Goal: Task Accomplishment & Management: Complete application form

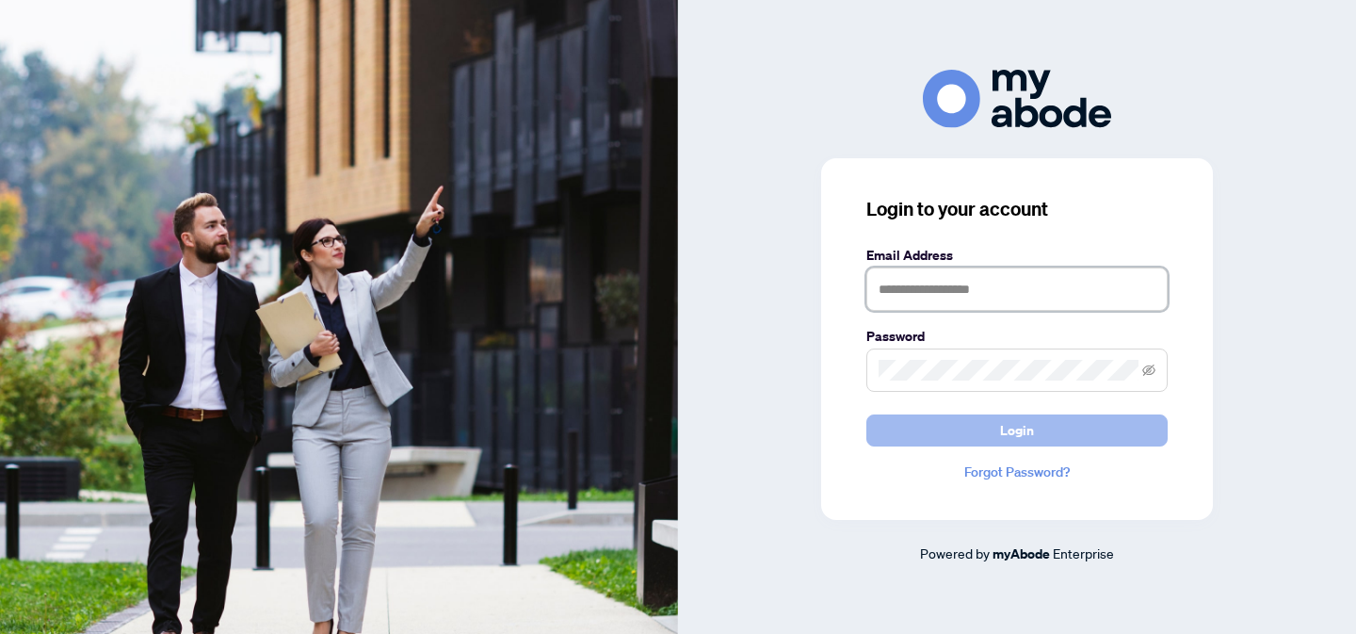
type input "**********"
click at [1011, 427] on span "Login" at bounding box center [1017, 430] width 34 height 30
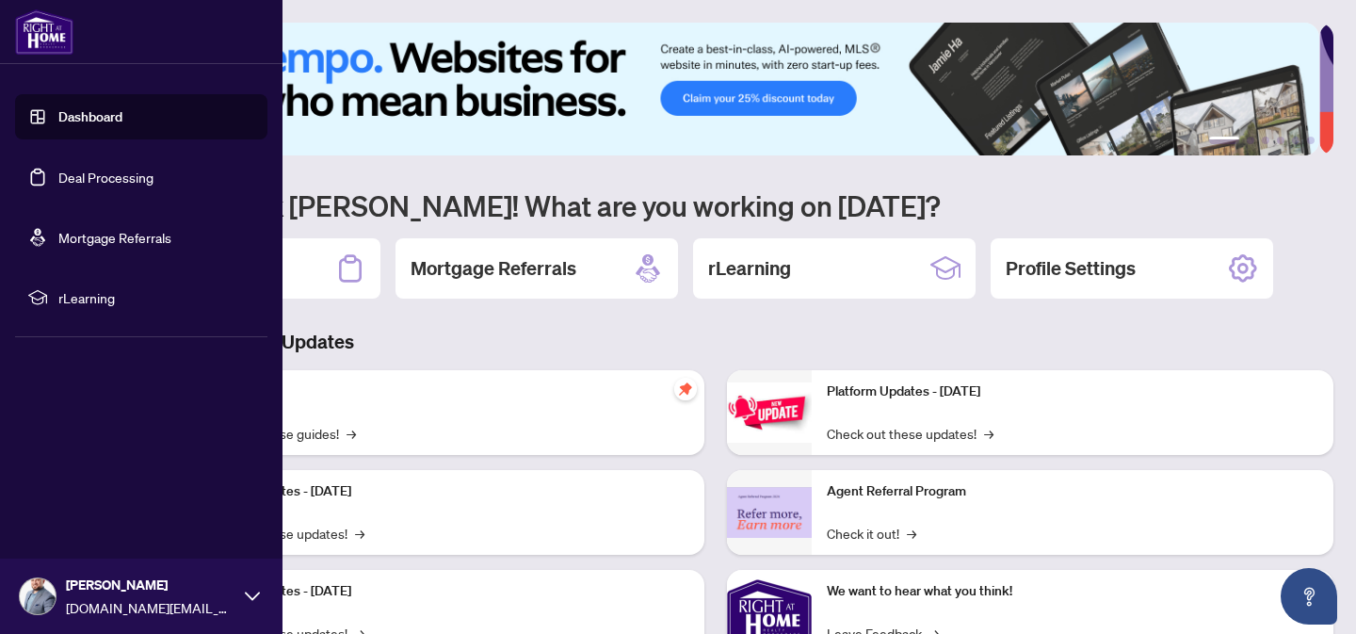
click at [106, 176] on link "Deal Processing" at bounding box center [105, 177] width 95 height 17
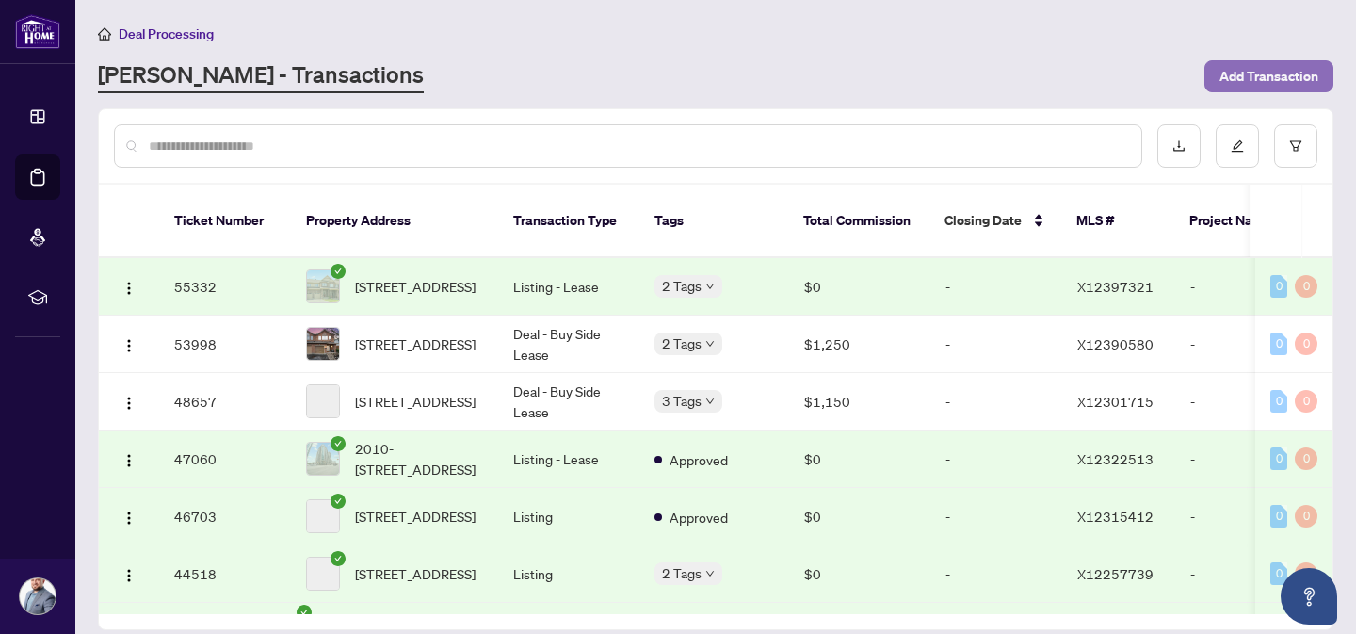
click at [1271, 68] on span "Add Transaction" at bounding box center [1269, 76] width 99 height 30
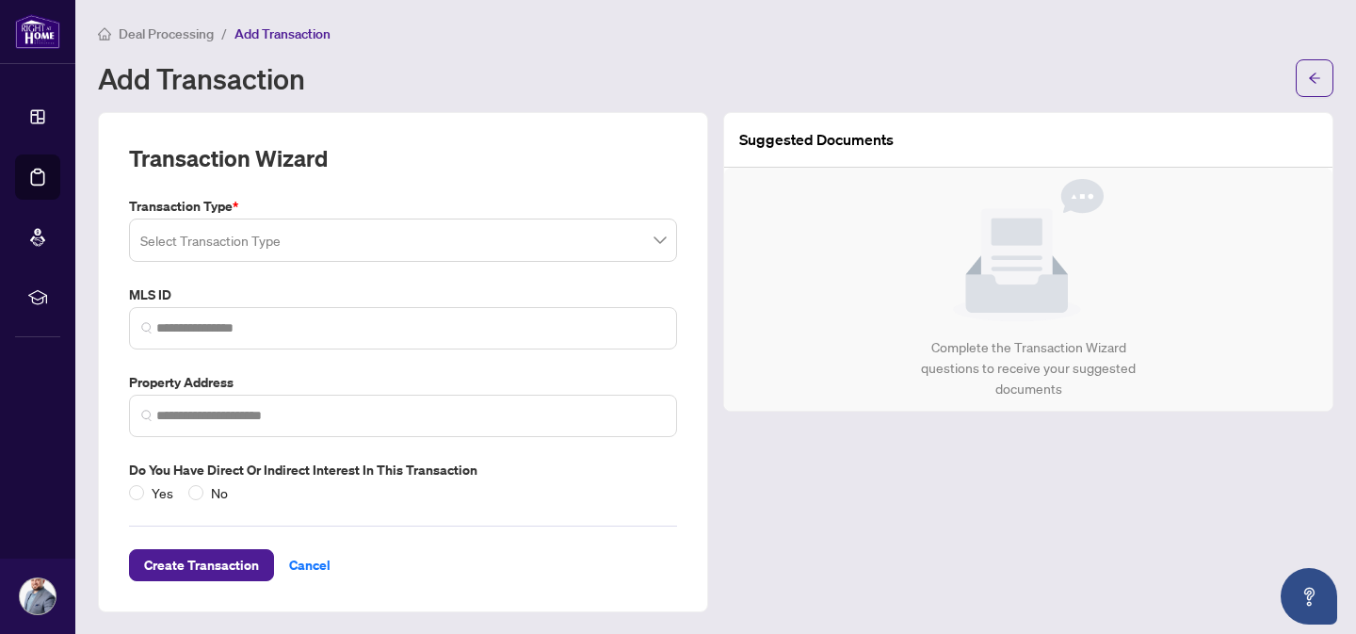
click at [246, 237] on input "search" at bounding box center [394, 242] width 509 height 41
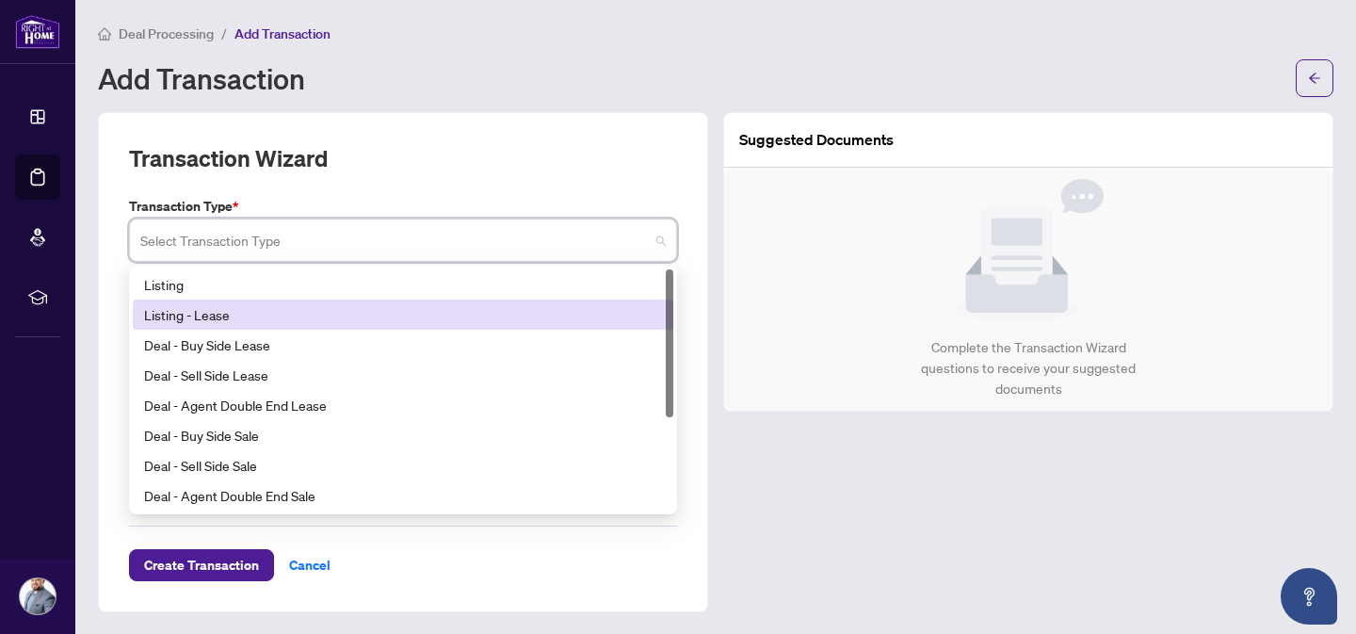
click at [250, 315] on div "Listing - Lease" at bounding box center [403, 314] width 518 height 21
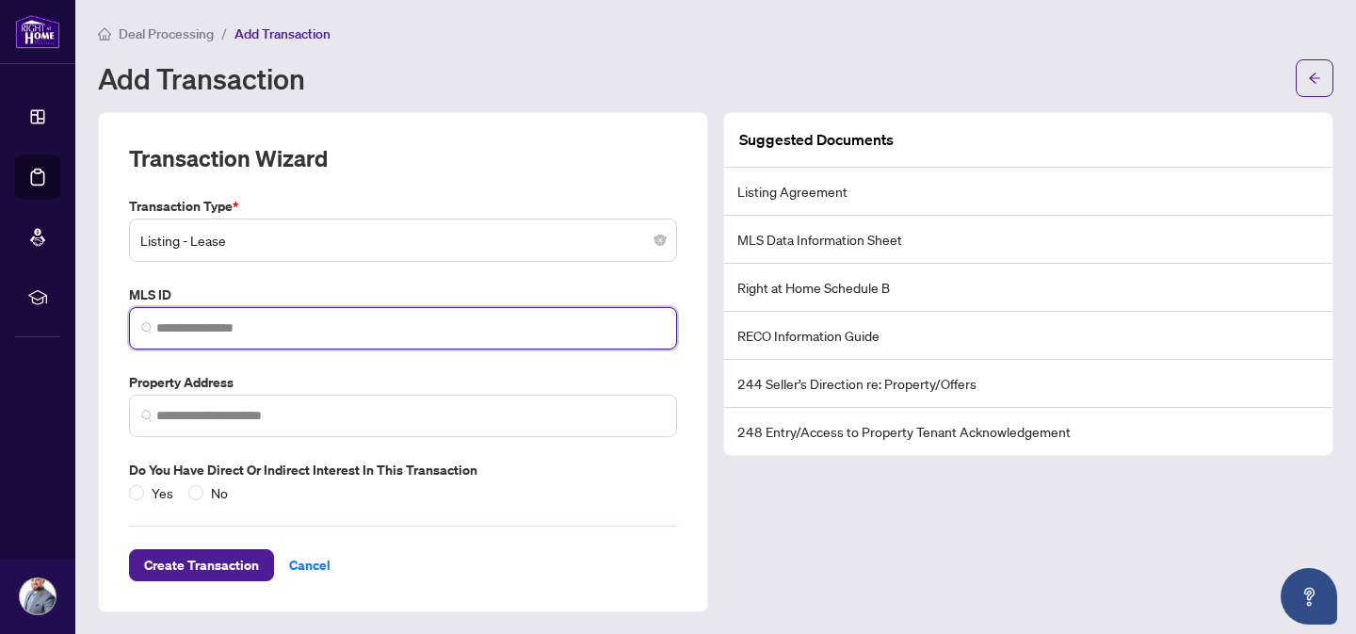
click at [275, 331] on input "search" at bounding box center [410, 328] width 509 height 20
paste input "*********"
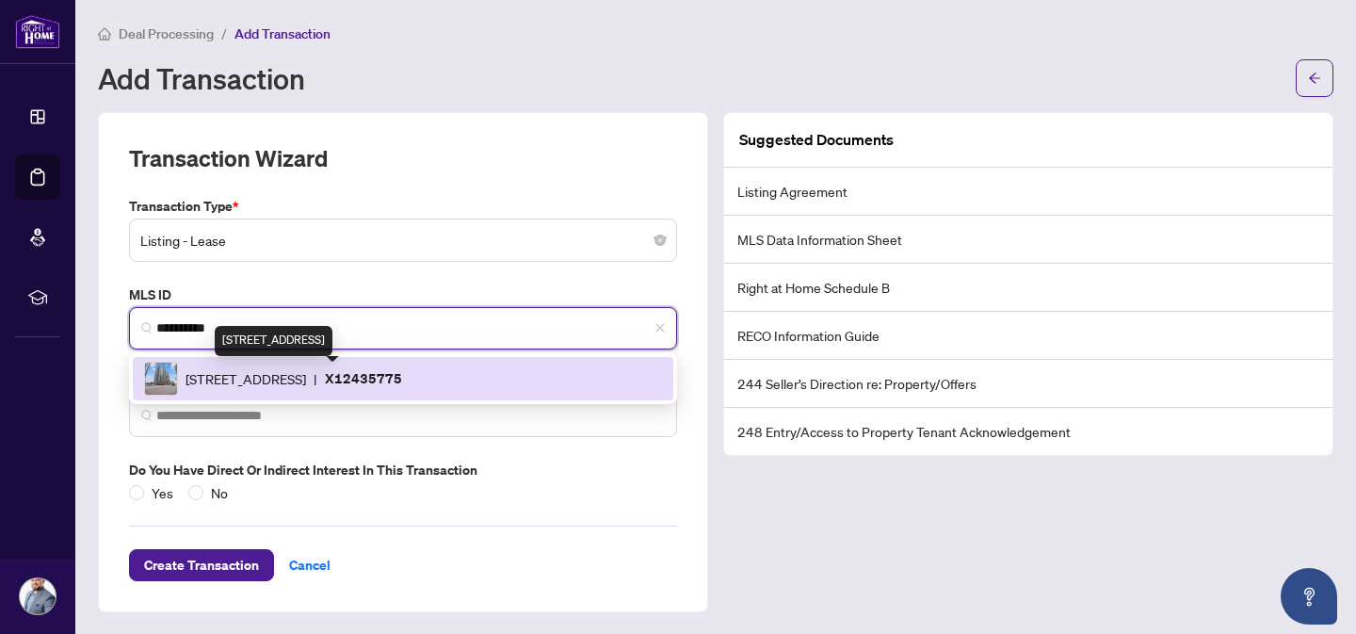
click at [252, 382] on span "[STREET_ADDRESS]" at bounding box center [246, 378] width 121 height 21
type input "*********"
type input "**********"
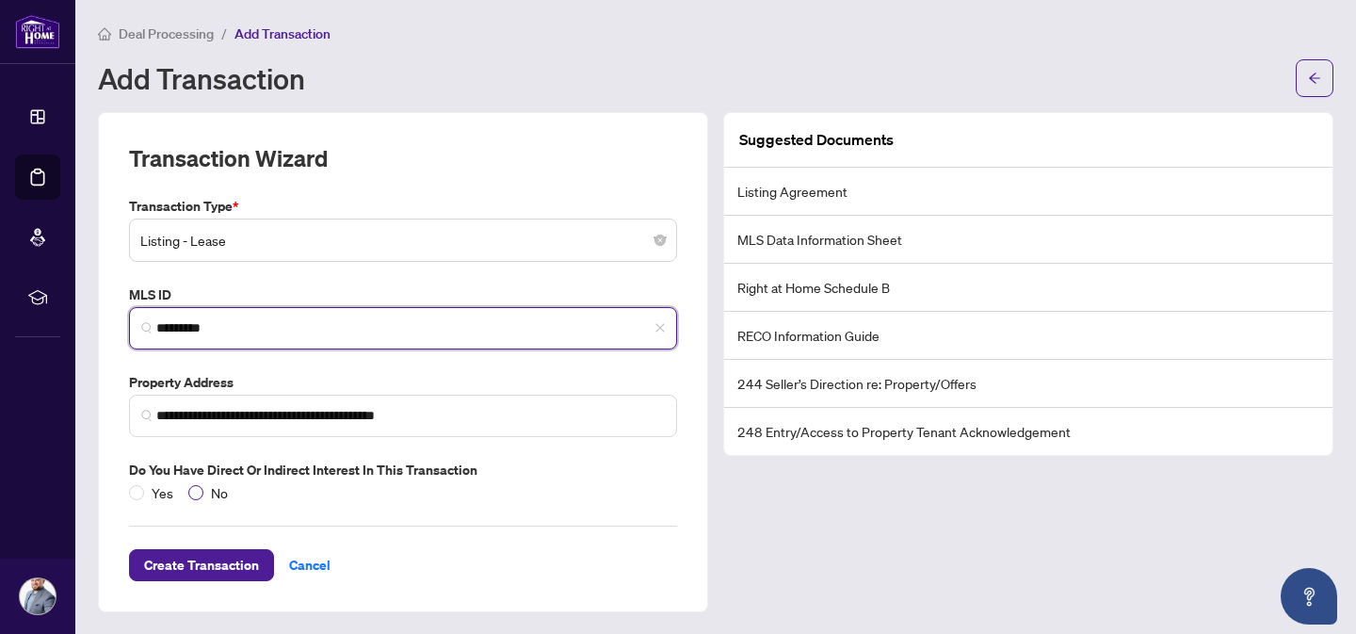
type input "*********"
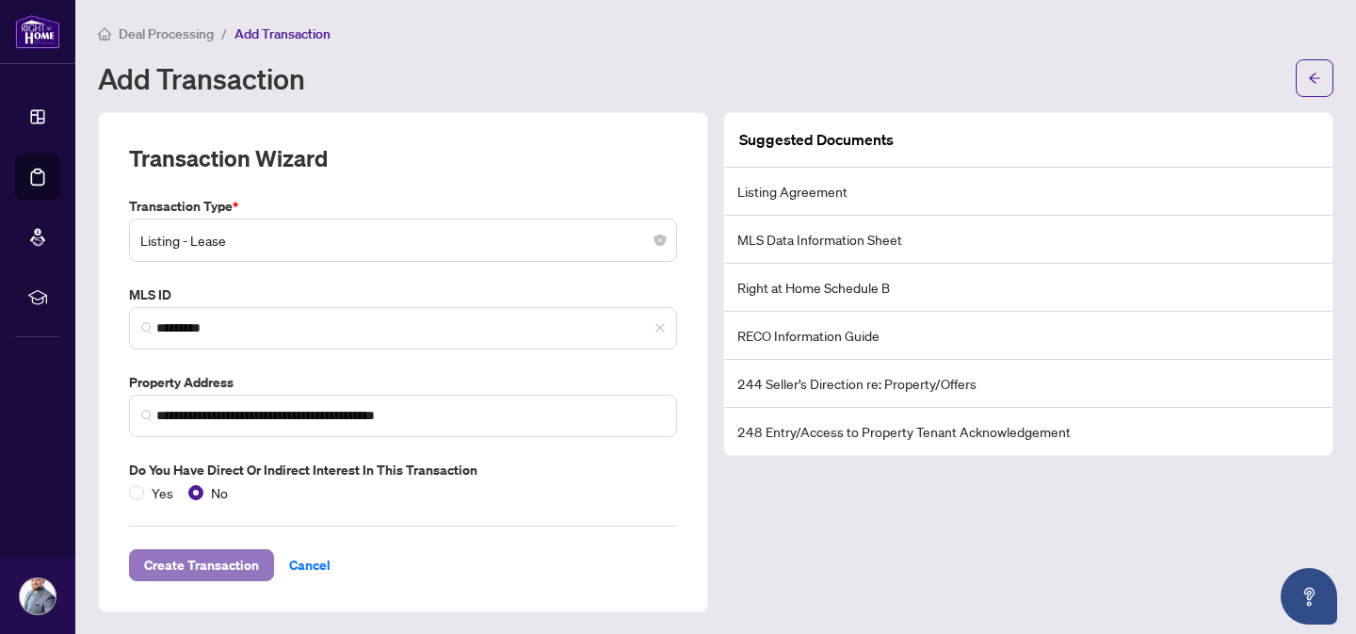
click at [208, 565] on span "Create Transaction" at bounding box center [201, 565] width 115 height 30
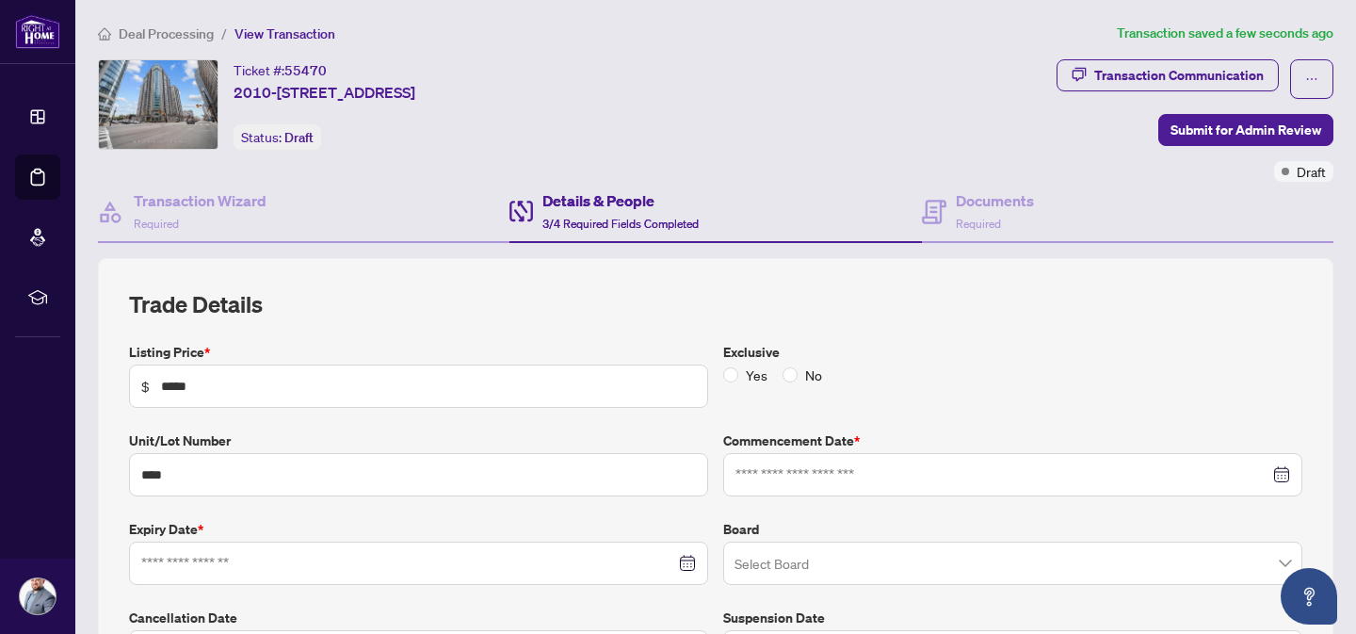
type input "**********"
click at [745, 318] on div "**********" at bounding box center [715, 481] width 1173 height 384
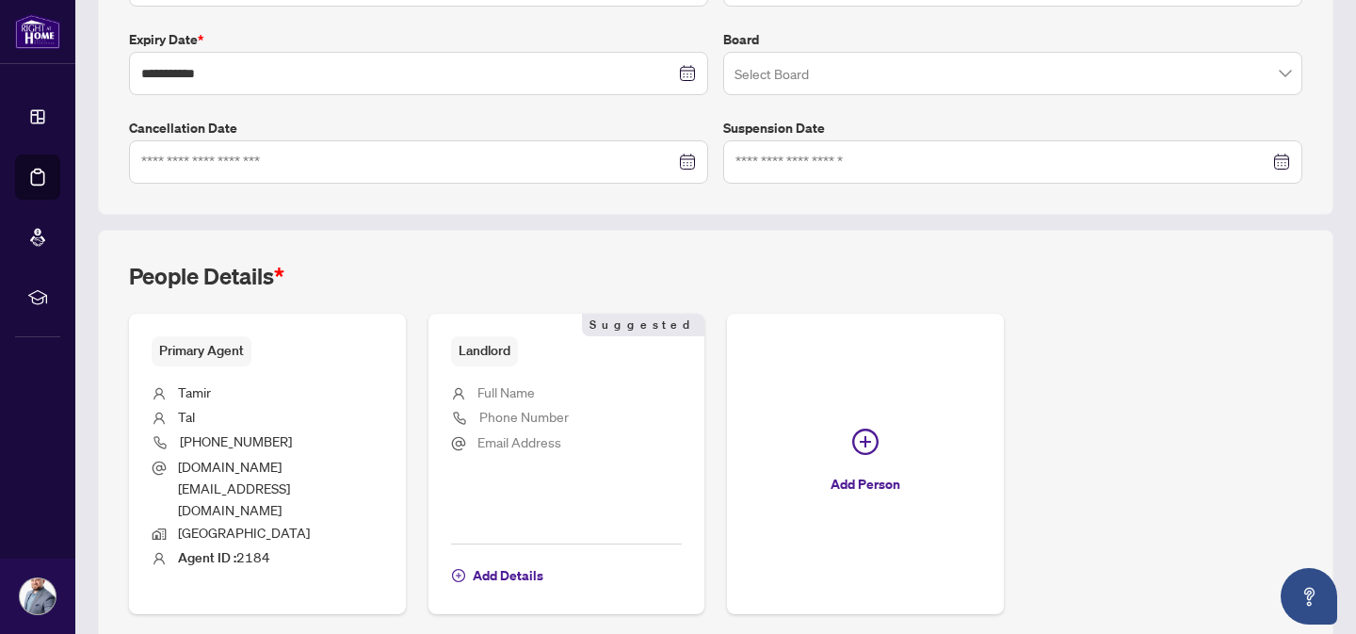
scroll to position [527, 0]
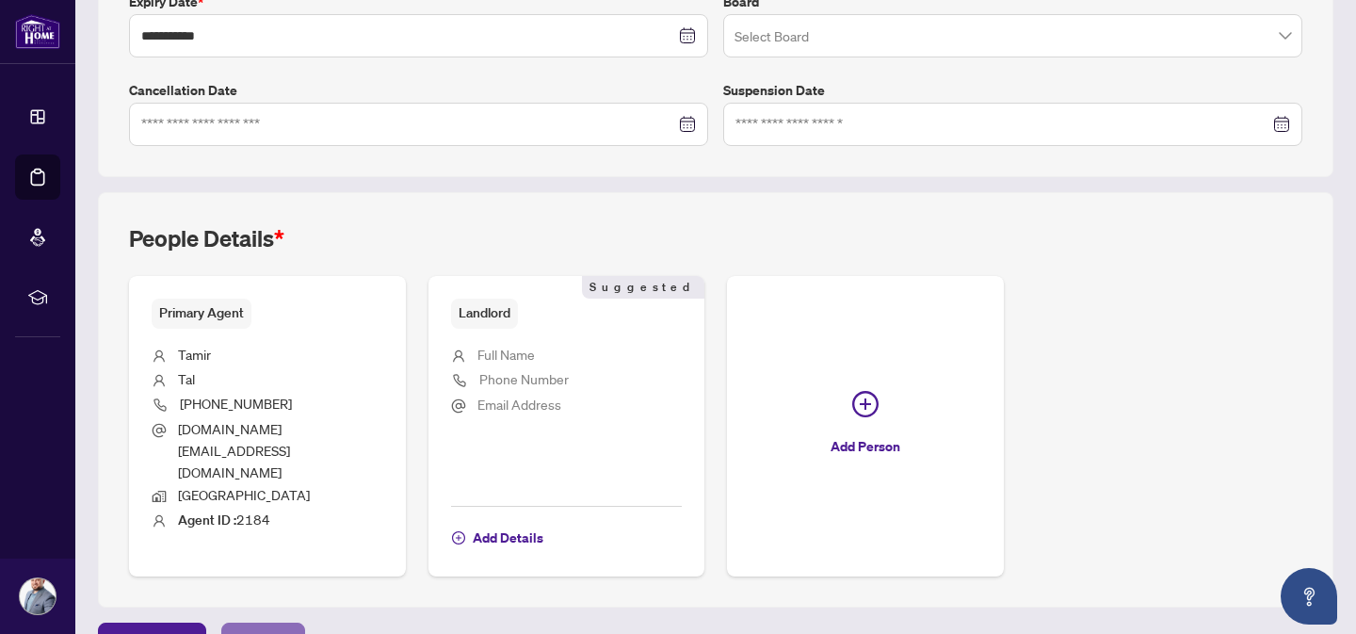
click at [267, 623] on span "Next Tab" at bounding box center [263, 638] width 54 height 30
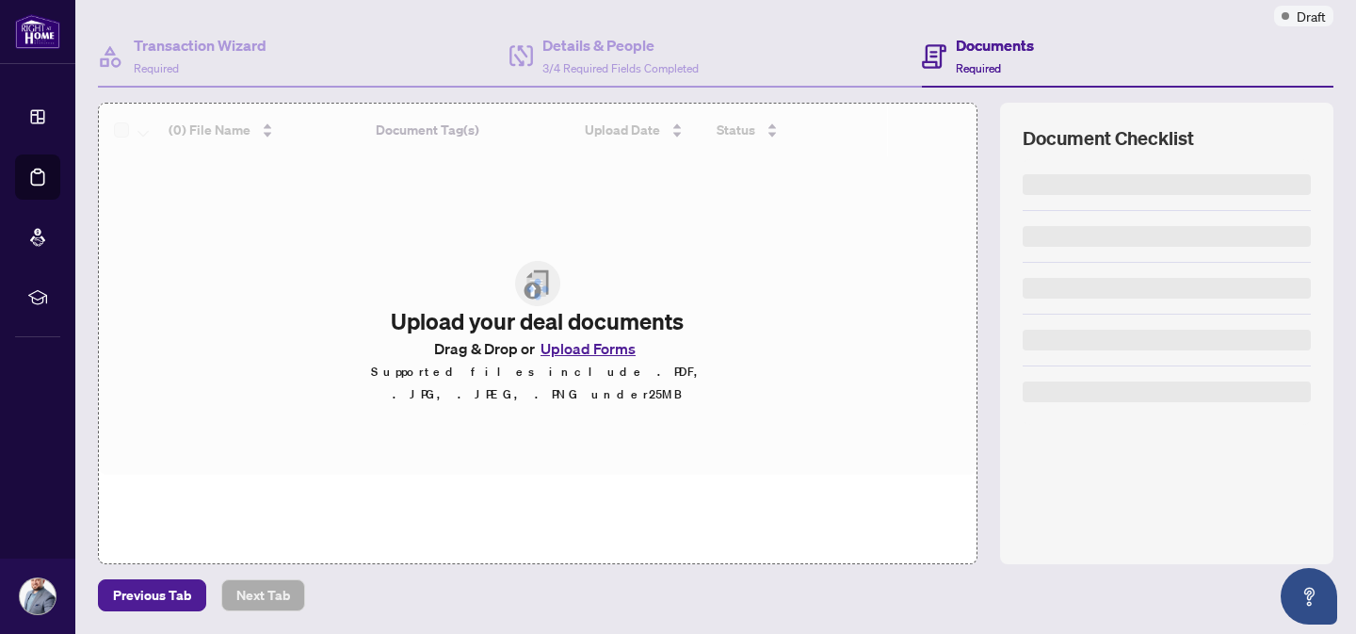
scroll to position [154, 0]
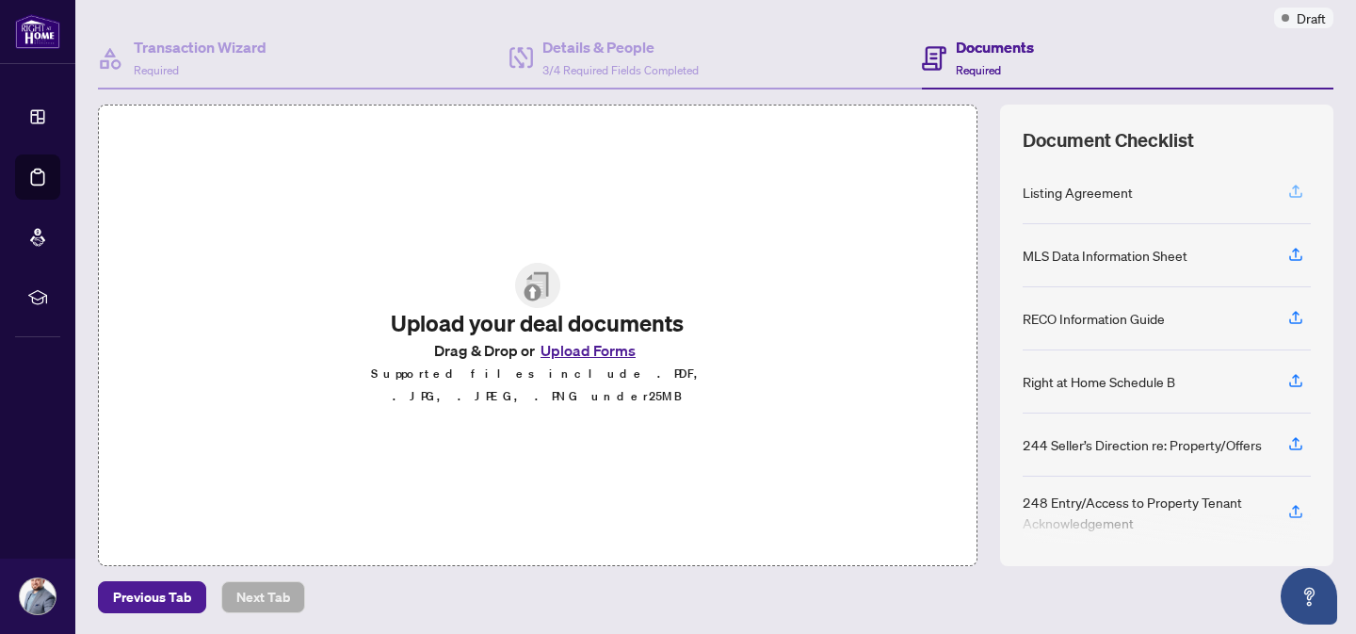
click at [1292, 188] on icon "button" at bounding box center [1296, 189] width 8 height 9
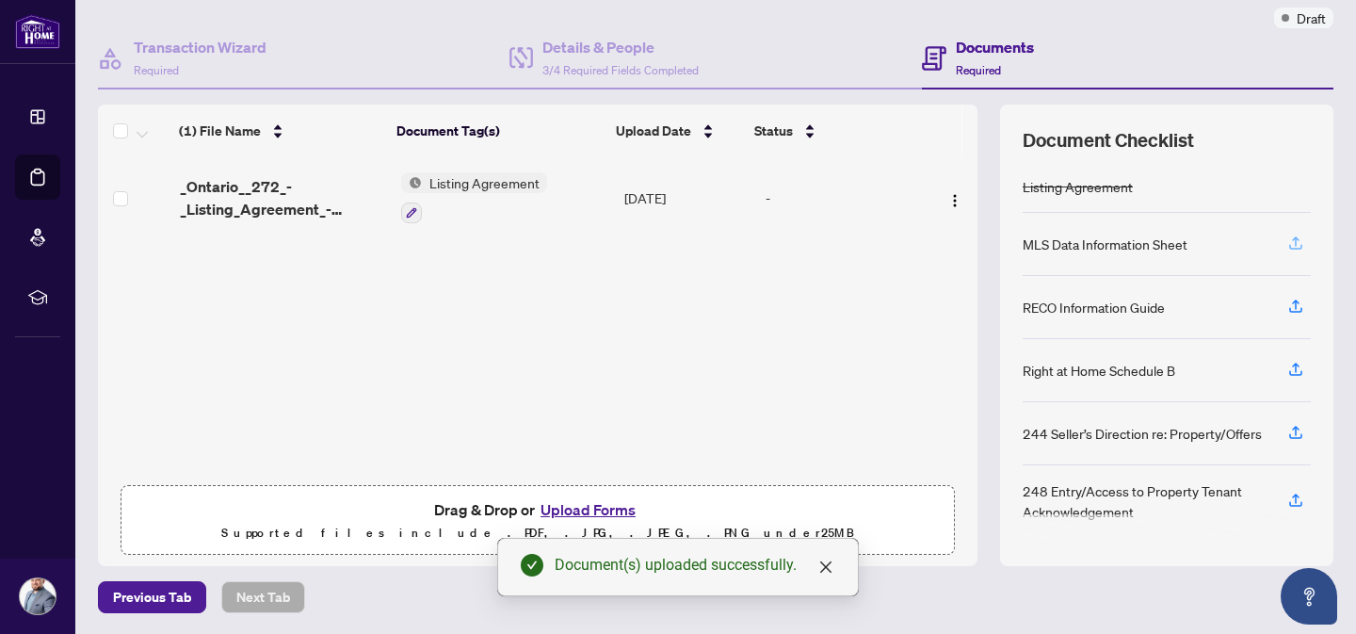
click at [1287, 242] on icon "button" at bounding box center [1295, 243] width 17 height 17
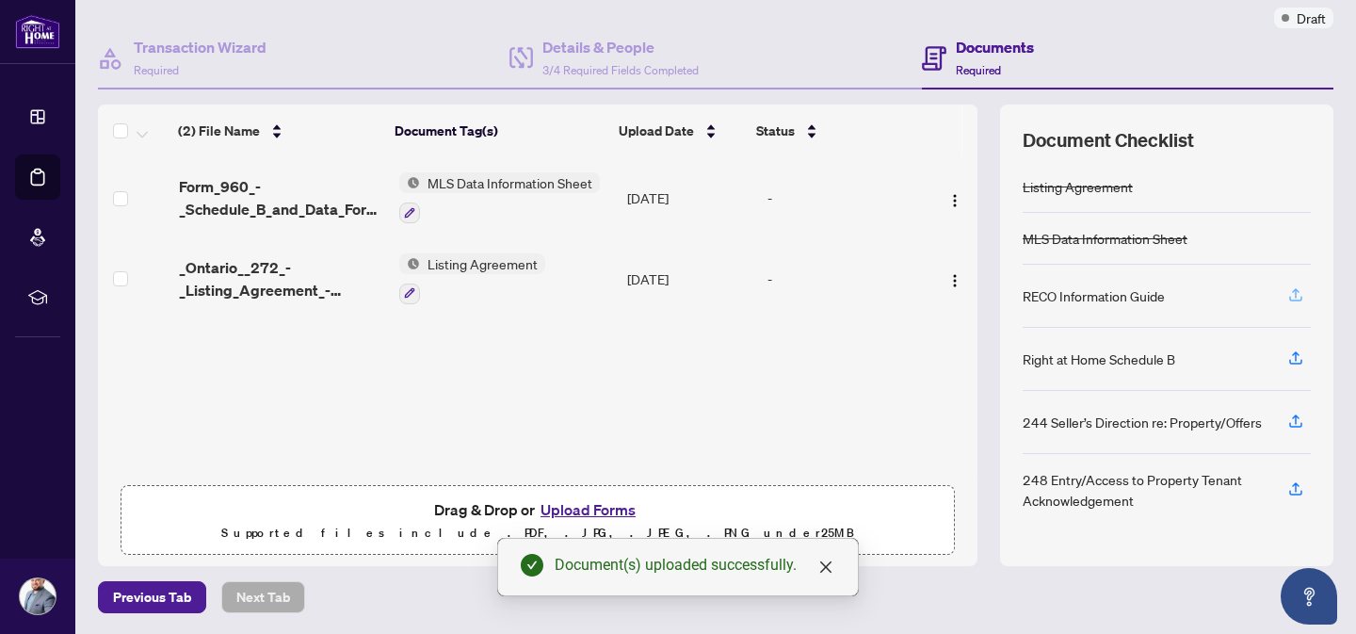
click at [1287, 299] on icon "button" at bounding box center [1295, 294] width 17 height 17
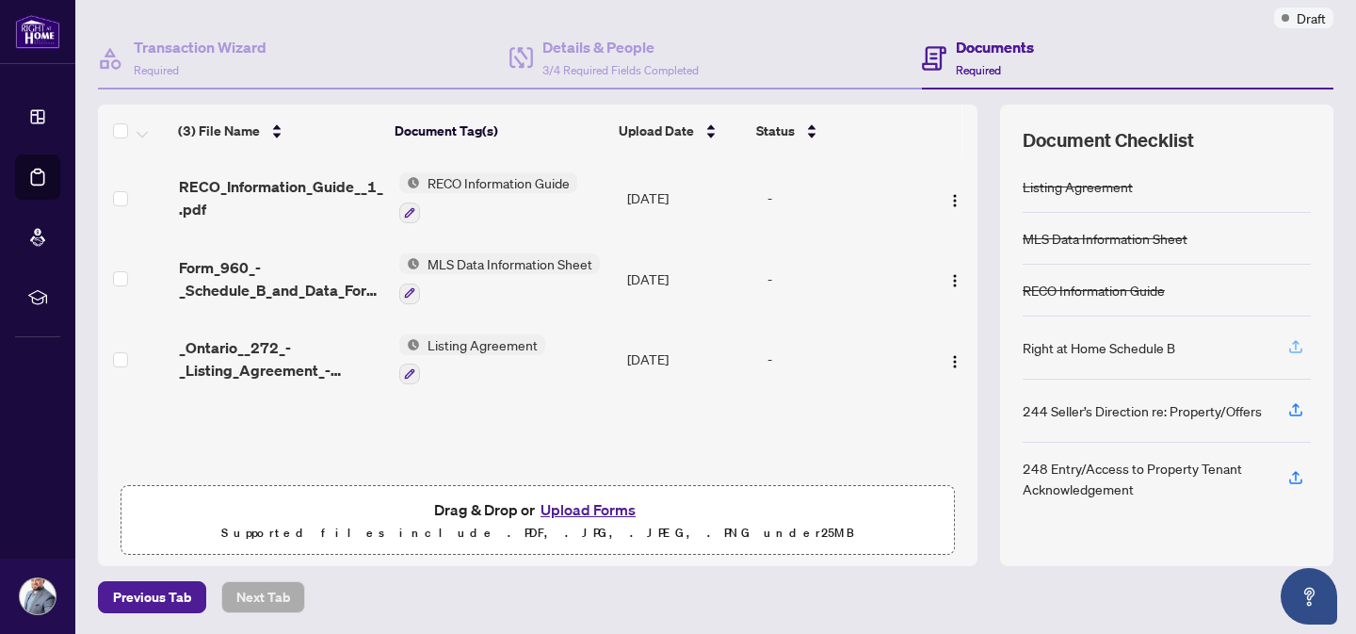
click at [1287, 345] on icon "button" at bounding box center [1295, 346] width 17 height 17
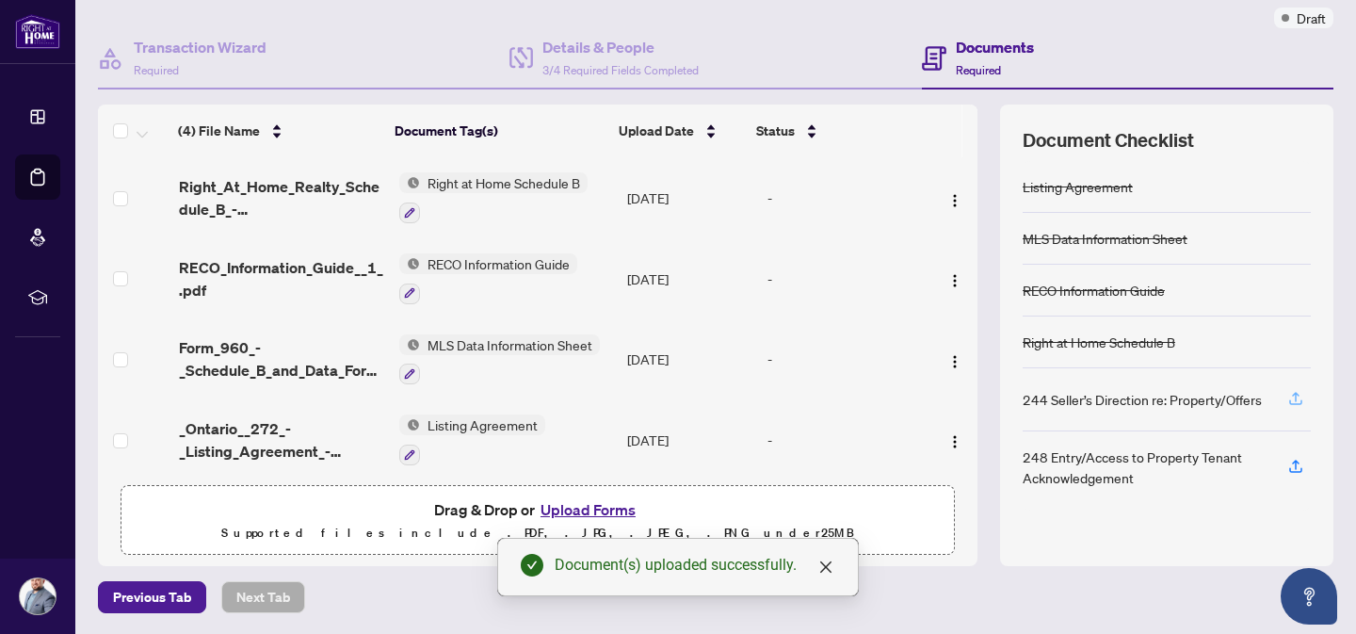
click at [1292, 398] on icon "button" at bounding box center [1296, 396] width 8 height 9
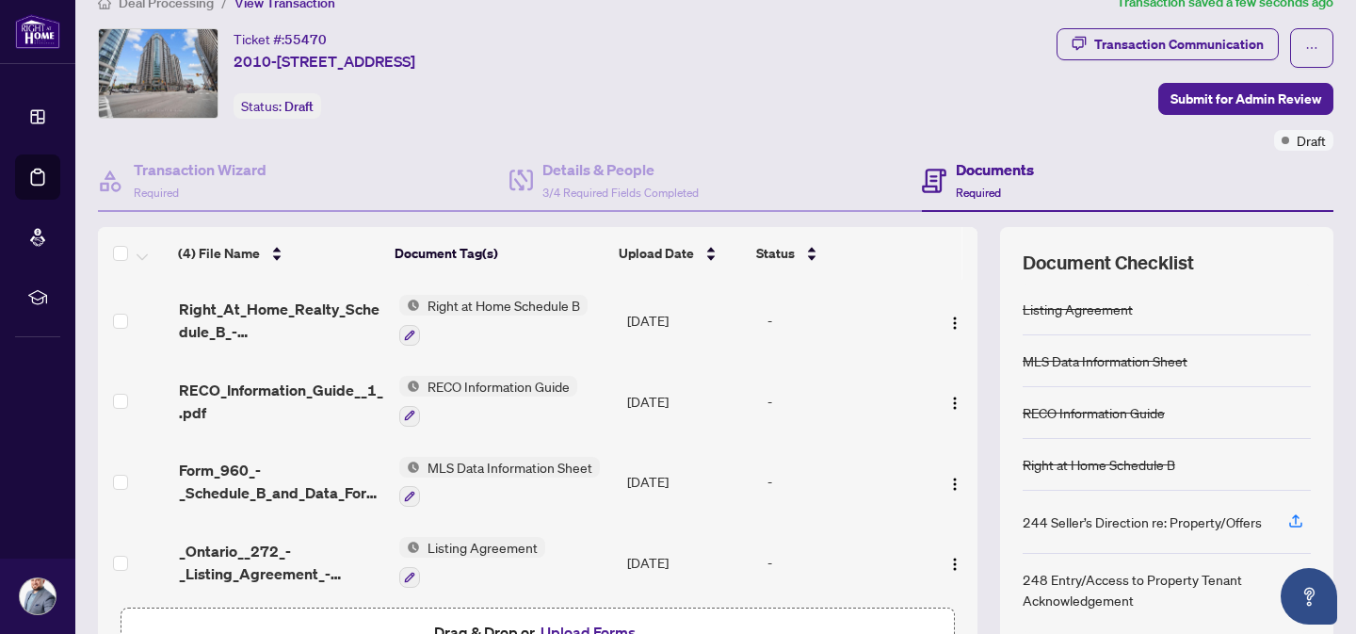
scroll to position [0, 0]
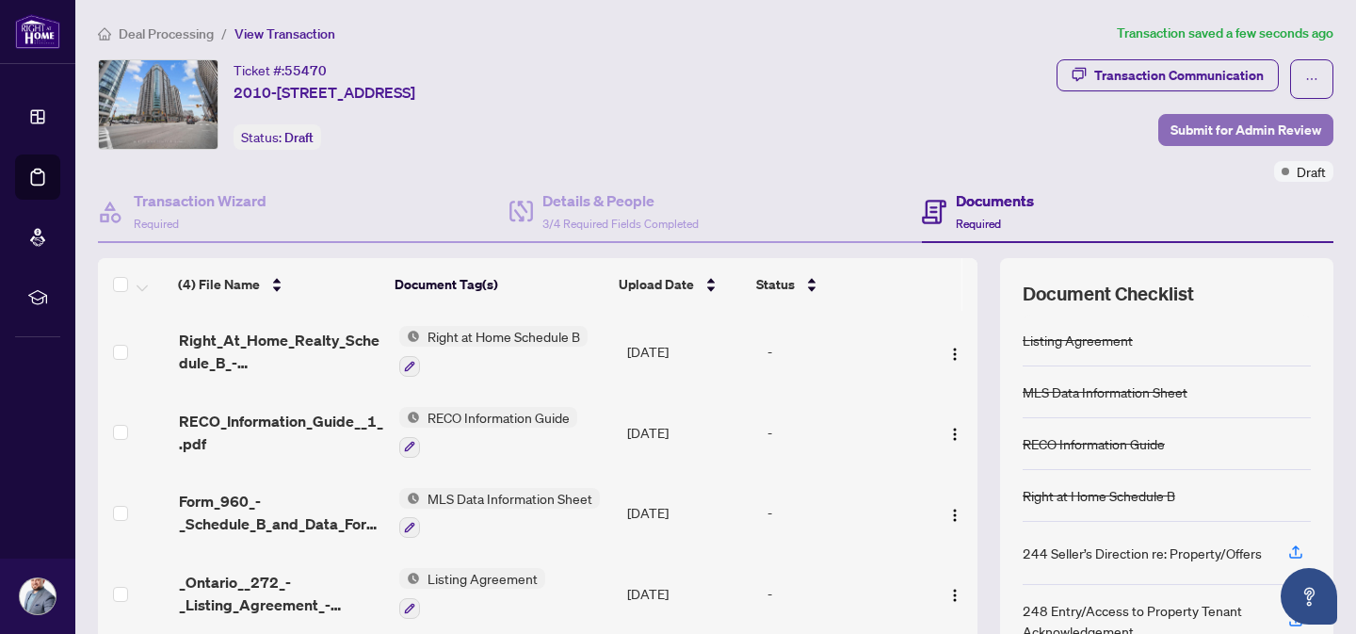
click at [1227, 136] on span "Submit for Admin Review" at bounding box center [1246, 130] width 151 height 30
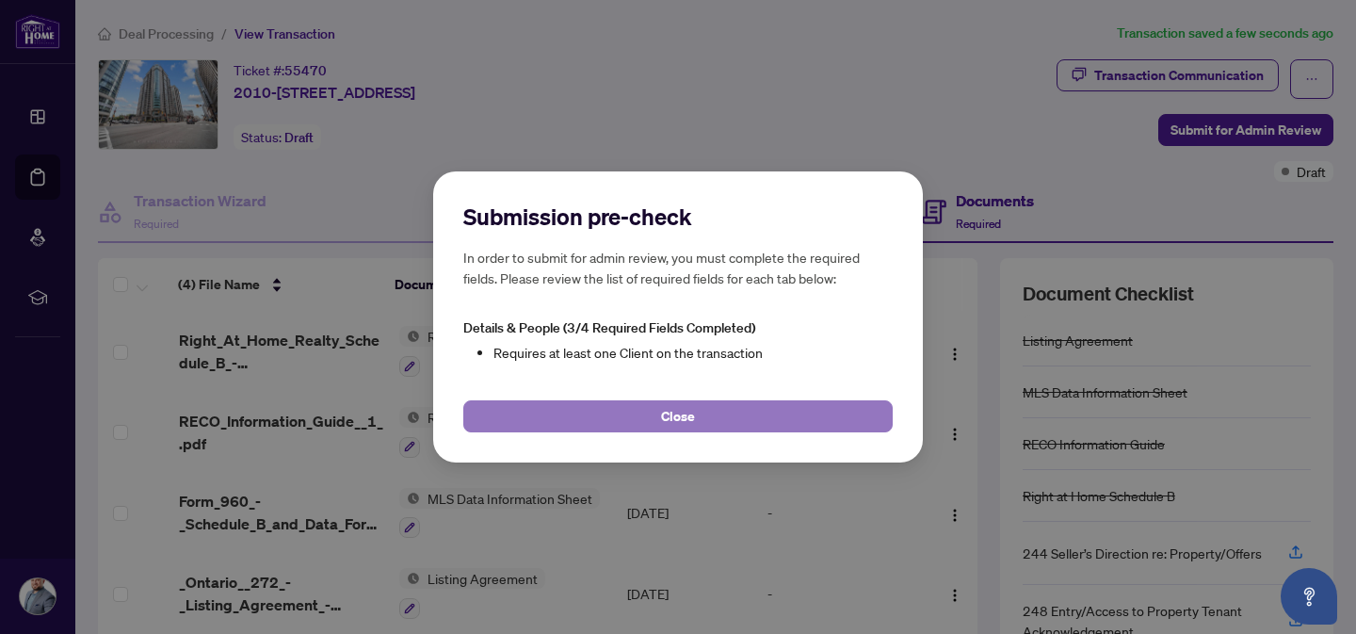
click at [687, 423] on span "Close" at bounding box center [678, 416] width 34 height 30
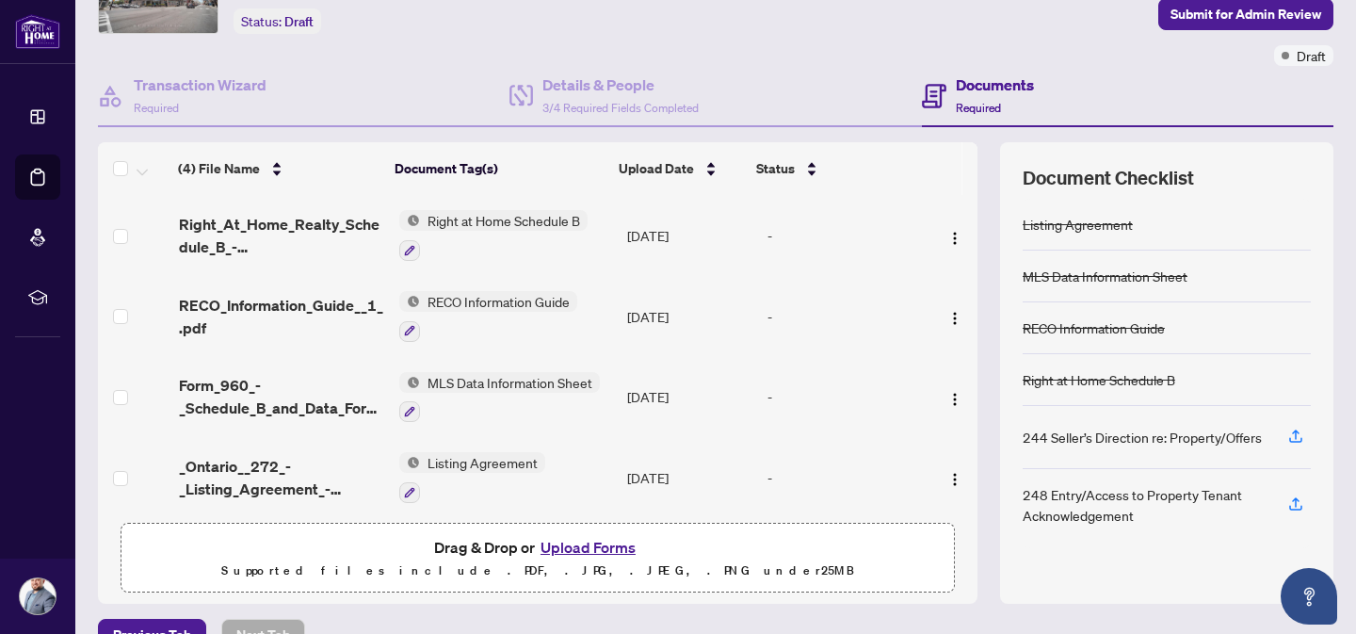
scroll to position [40, 0]
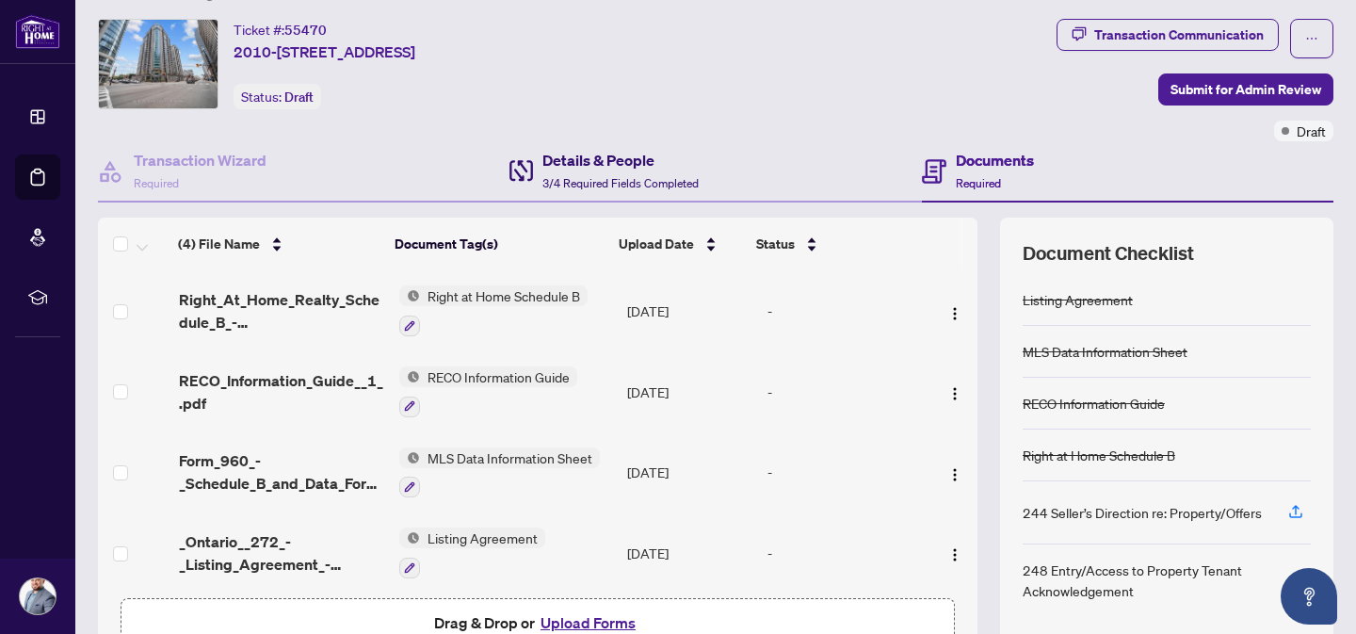
click at [598, 177] on span "3/4 Required Fields Completed" at bounding box center [620, 183] width 156 height 14
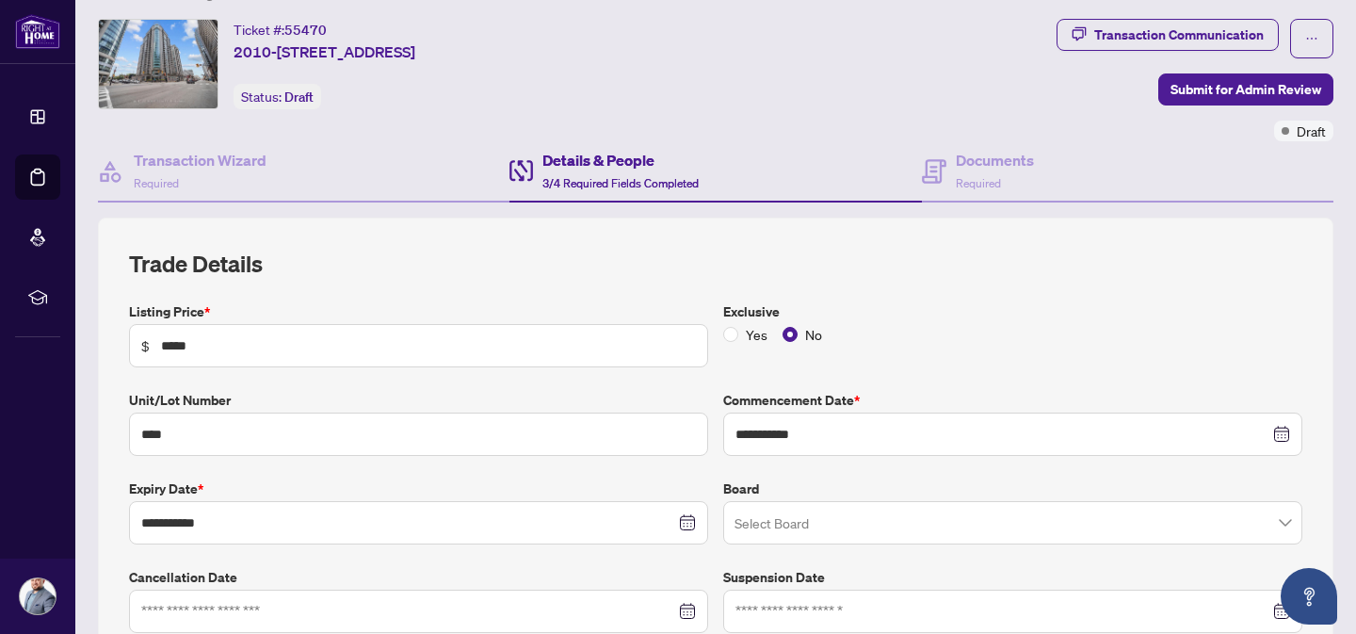
click at [645, 268] on h2 "Trade Details" at bounding box center [715, 264] width 1173 height 30
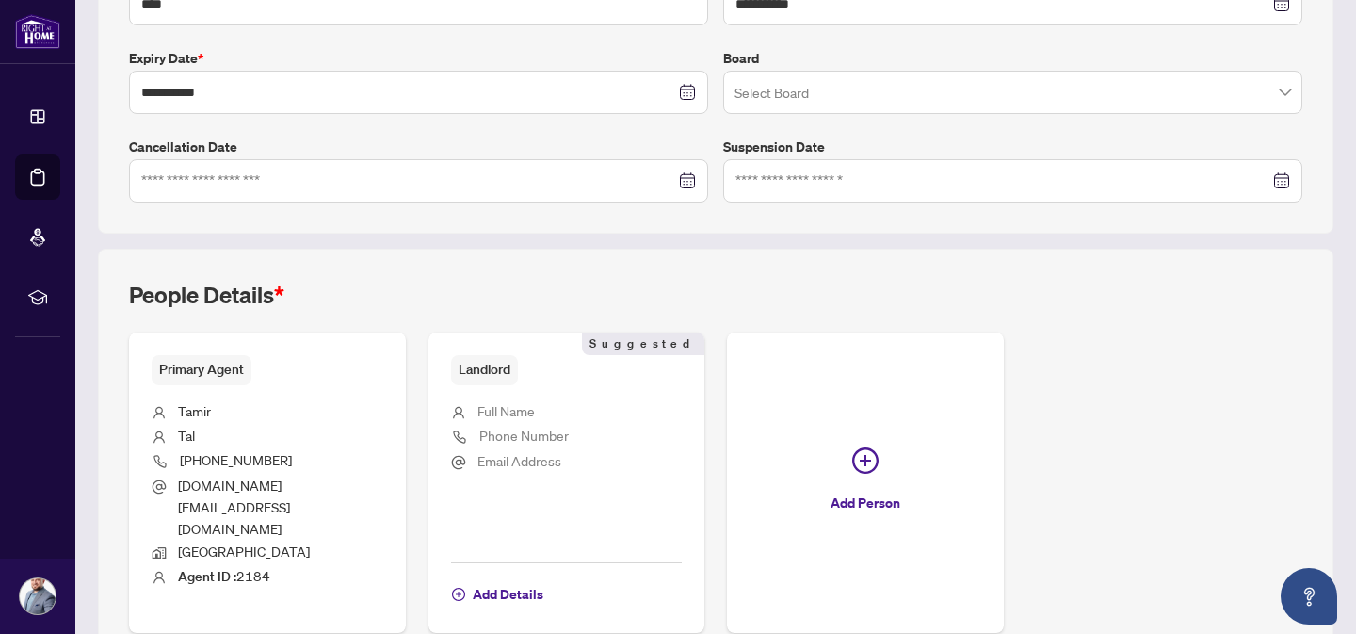
scroll to position [527, 0]
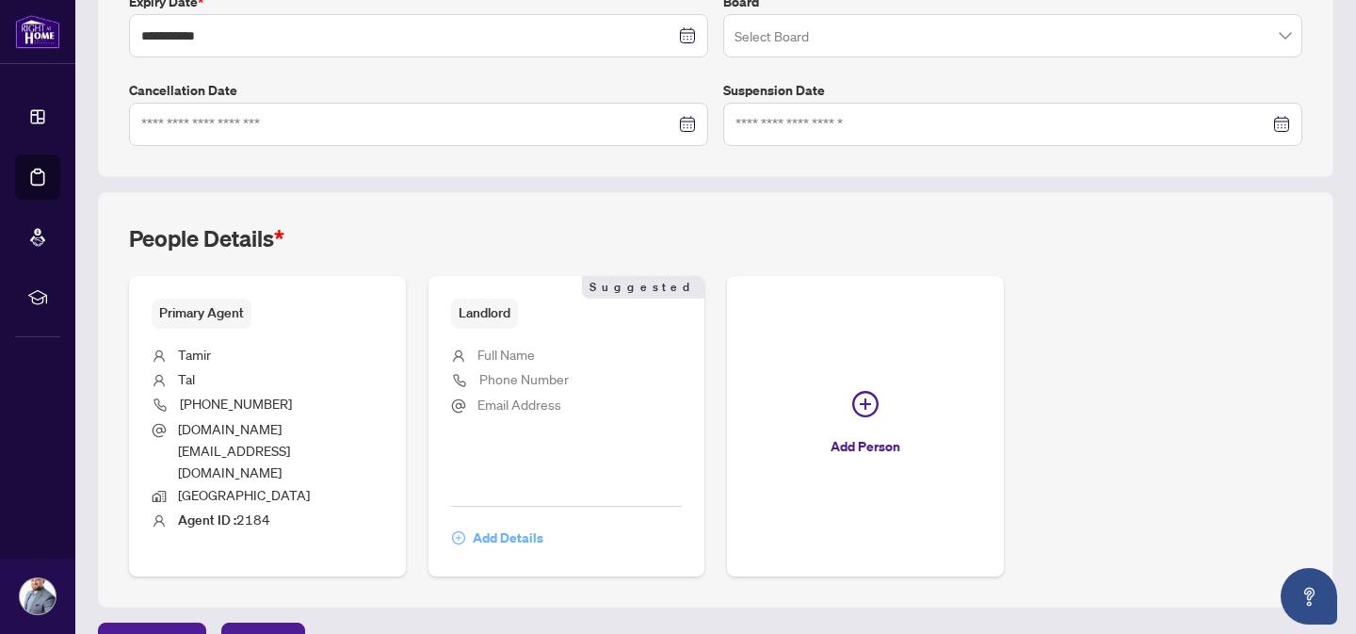
click at [507, 523] on span "Add Details" at bounding box center [508, 538] width 71 height 30
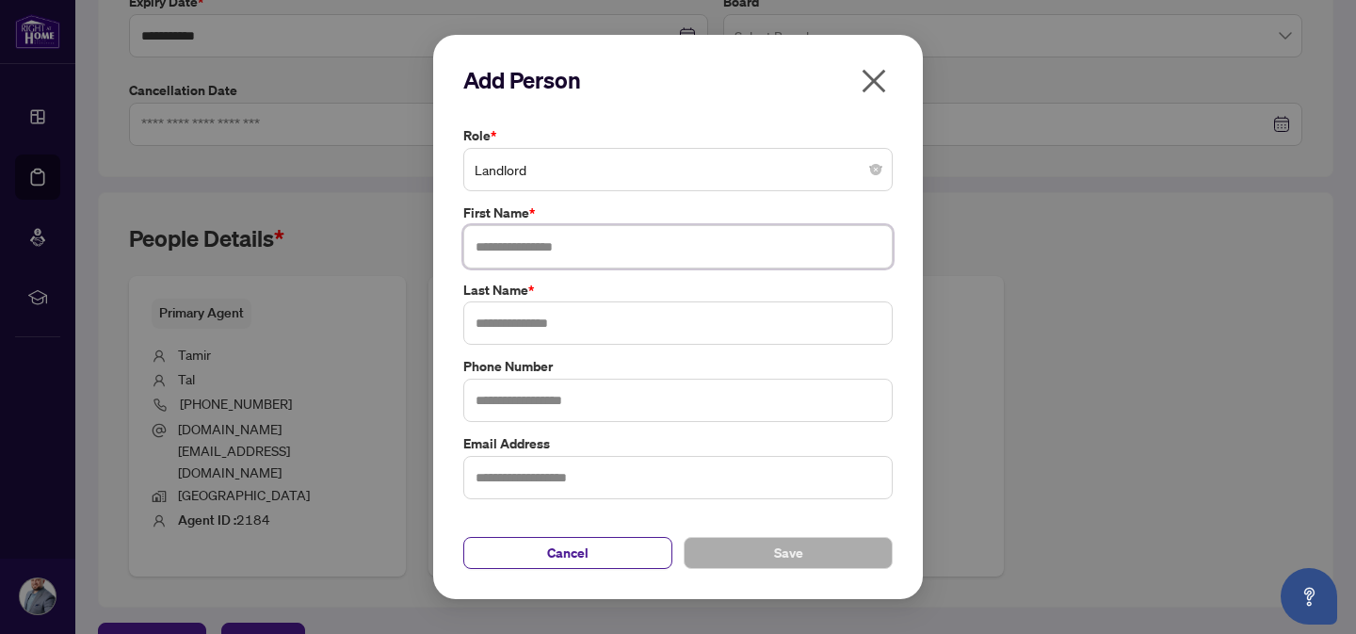
click at [540, 239] on input "text" at bounding box center [677, 246] width 429 height 43
type input "****"
click at [528, 329] on input "text" at bounding box center [677, 322] width 429 height 43
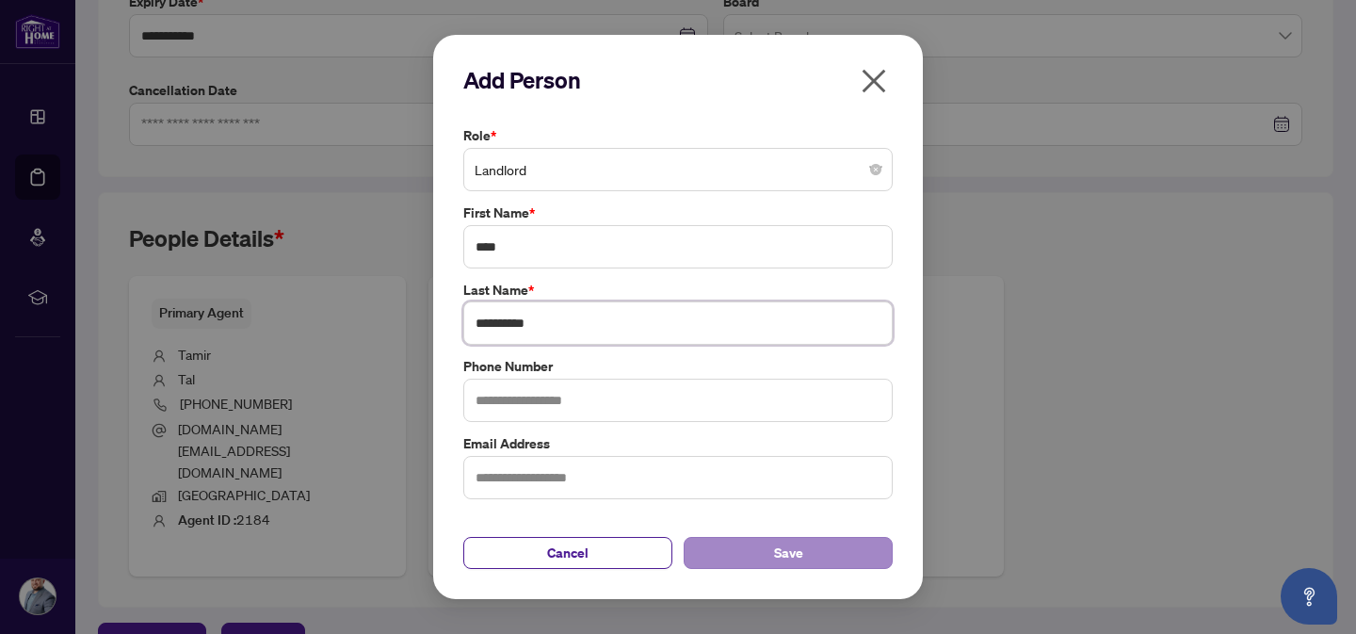
type input "**********"
click at [793, 553] on span "Save" at bounding box center [788, 553] width 29 height 30
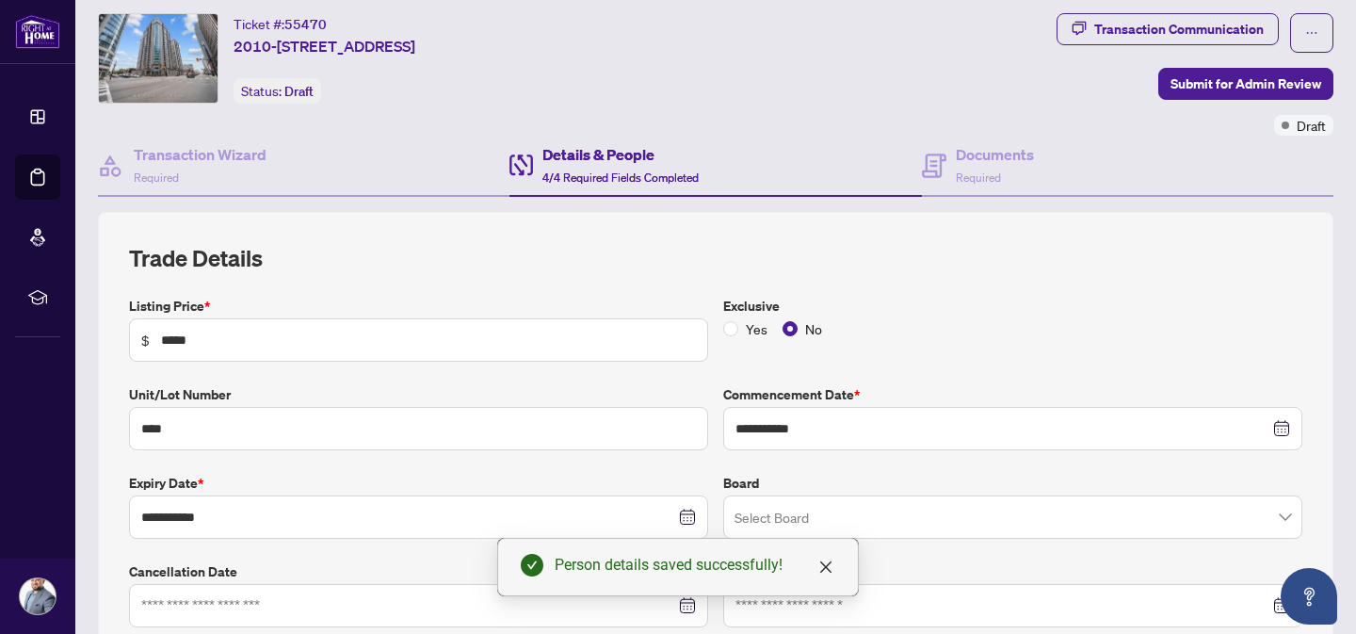
scroll to position [43, 0]
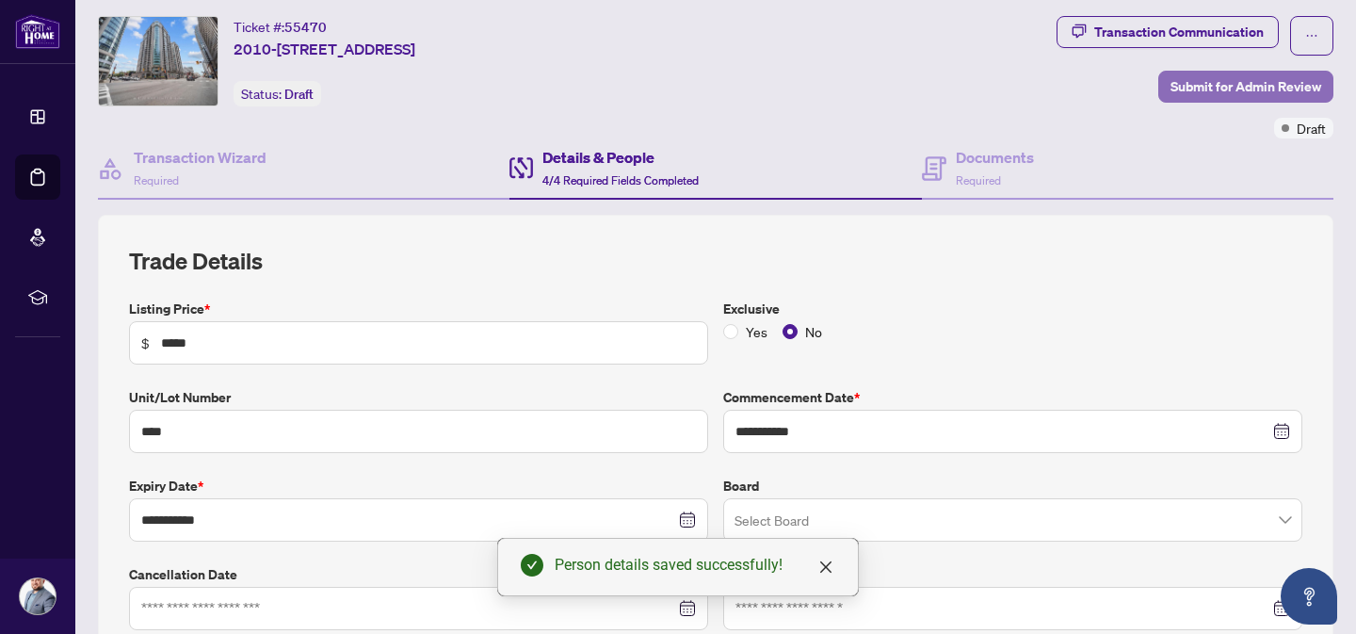
click at [1226, 92] on span "Submit for Admin Review" at bounding box center [1246, 87] width 151 height 30
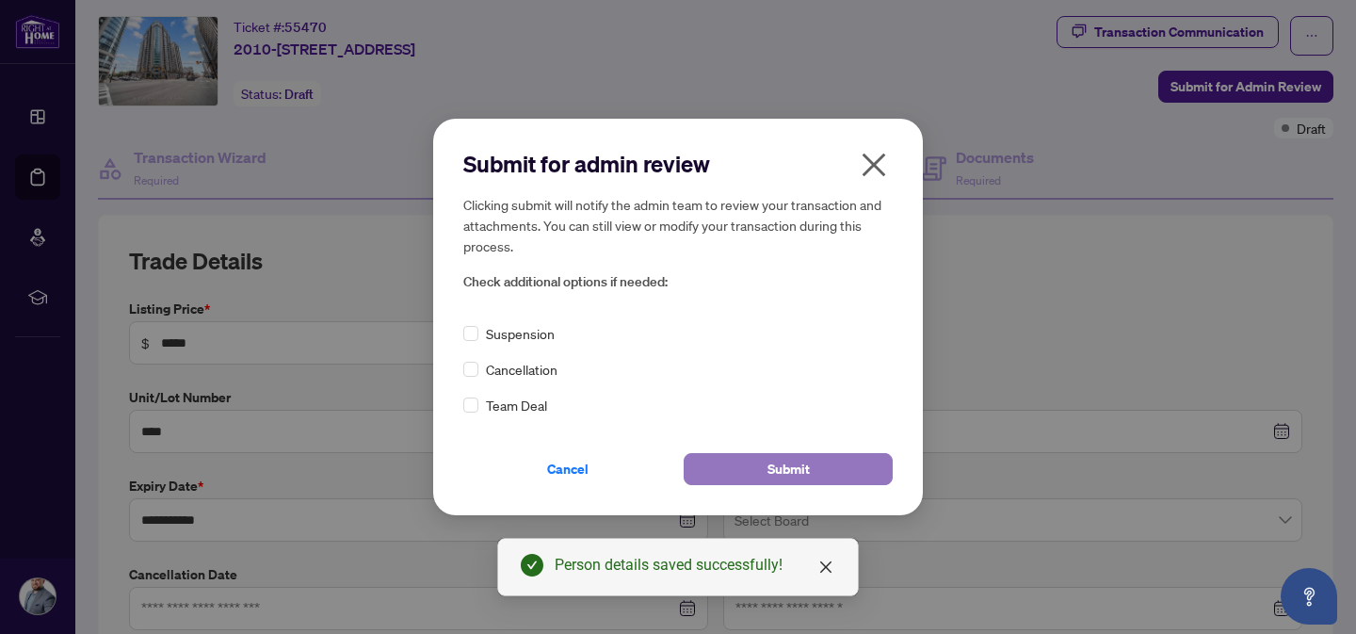
click at [789, 469] on span "Submit" at bounding box center [789, 469] width 42 height 30
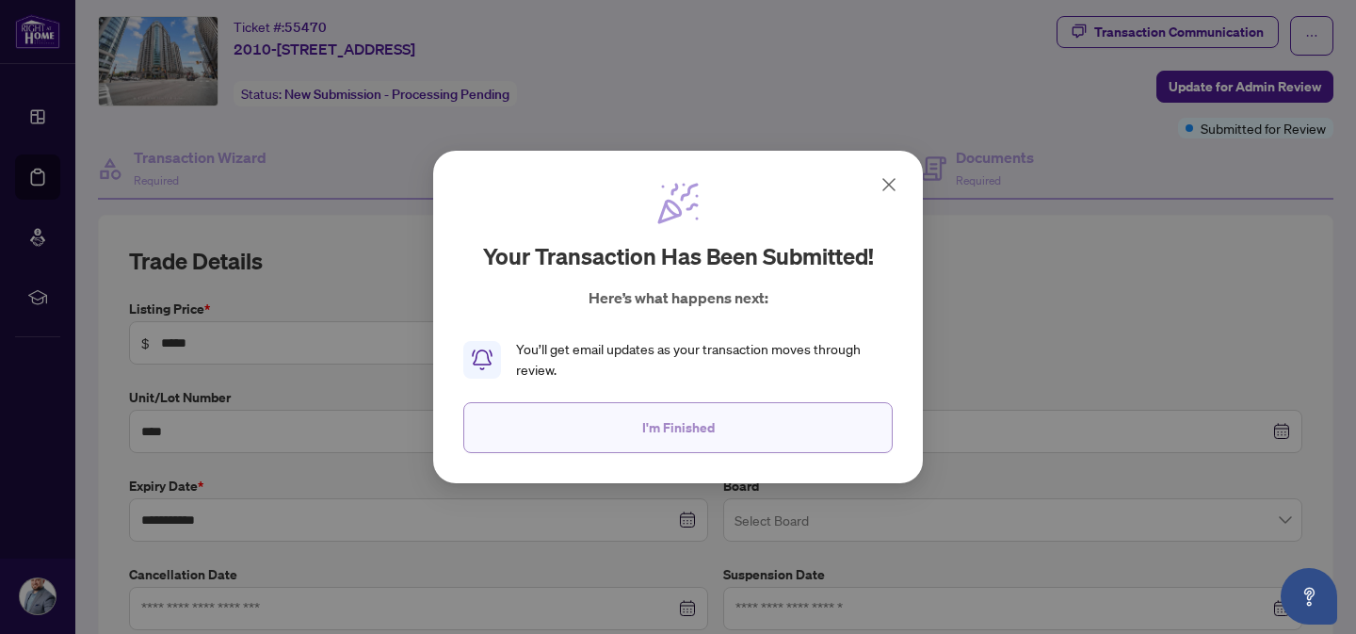
click at [681, 434] on span "I'm Finished" at bounding box center [678, 428] width 73 height 30
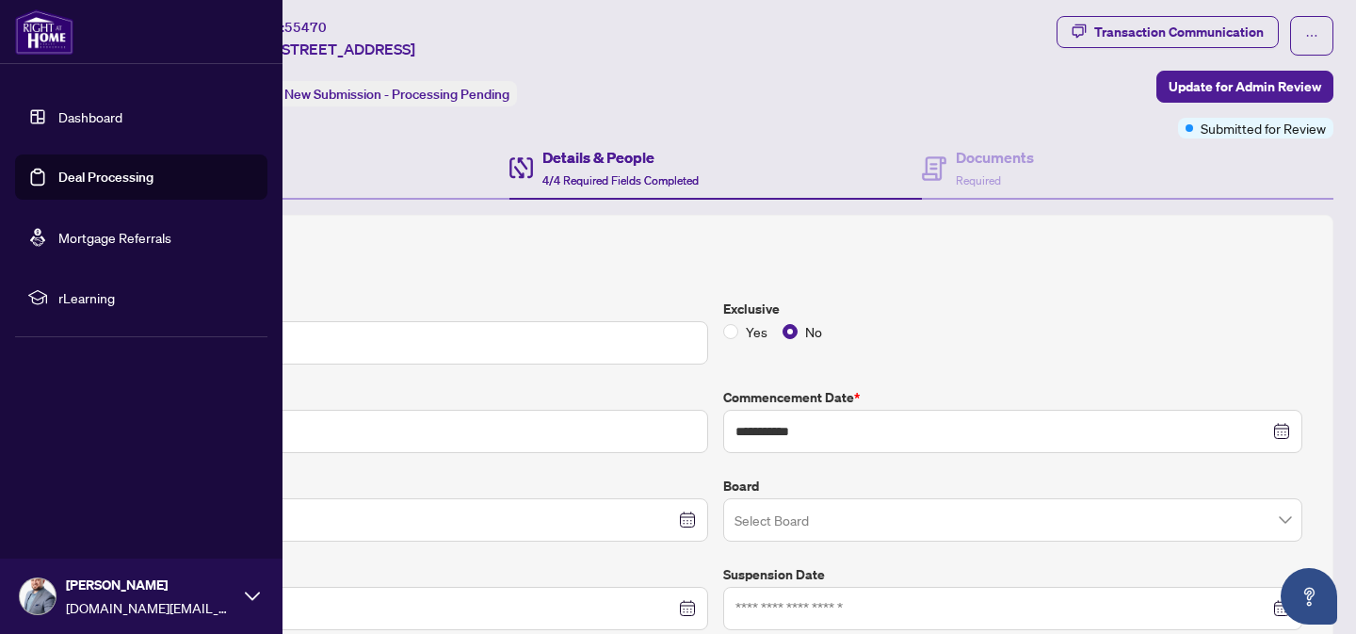
click at [114, 176] on link "Deal Processing" at bounding box center [105, 177] width 95 height 17
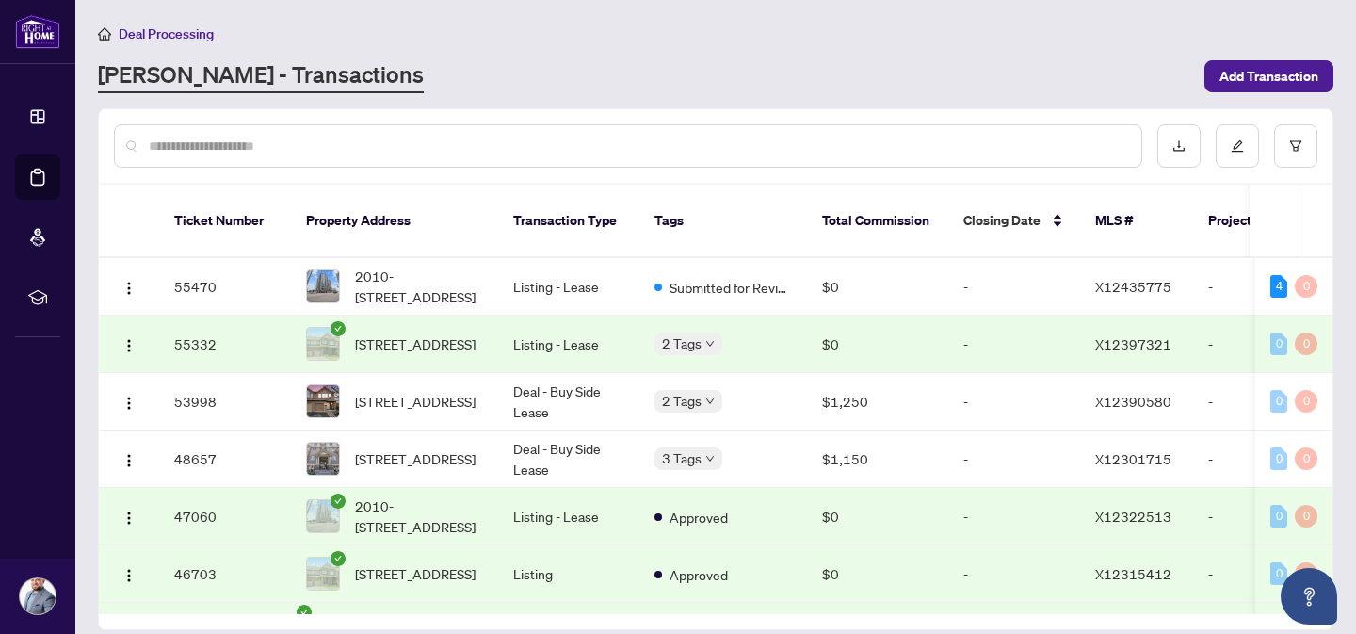
click at [540, 497] on td "Listing - Lease" at bounding box center [568, 516] width 141 height 57
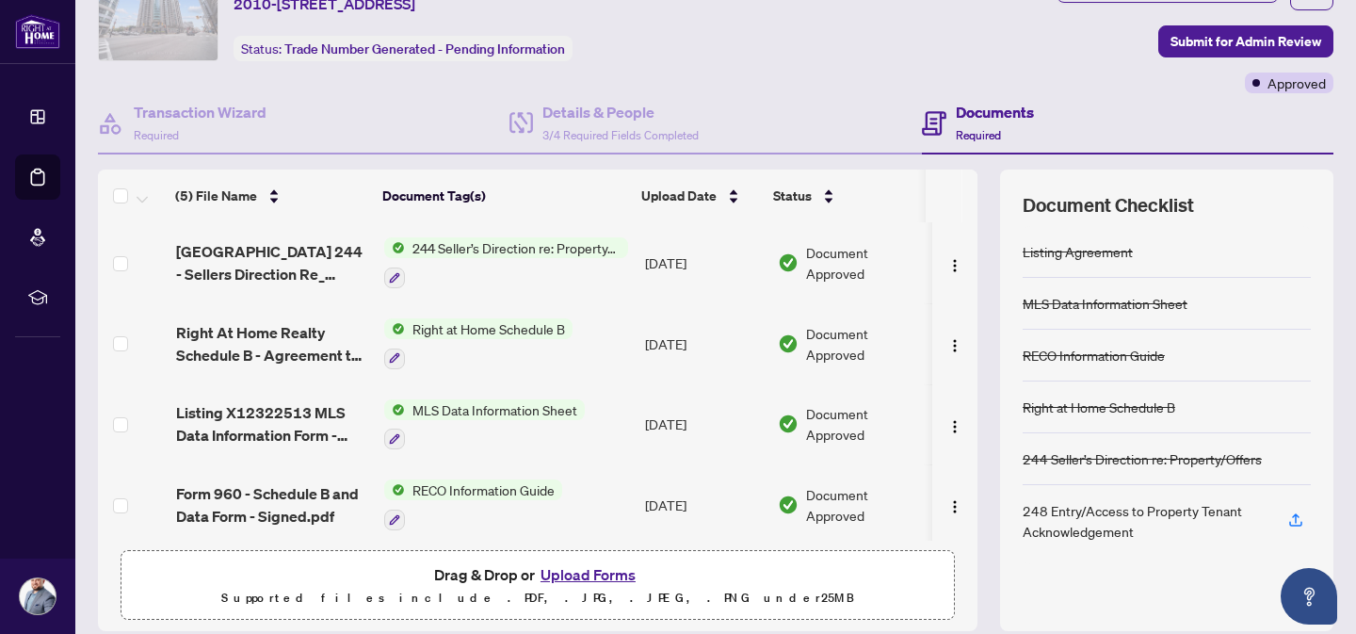
scroll to position [154, 0]
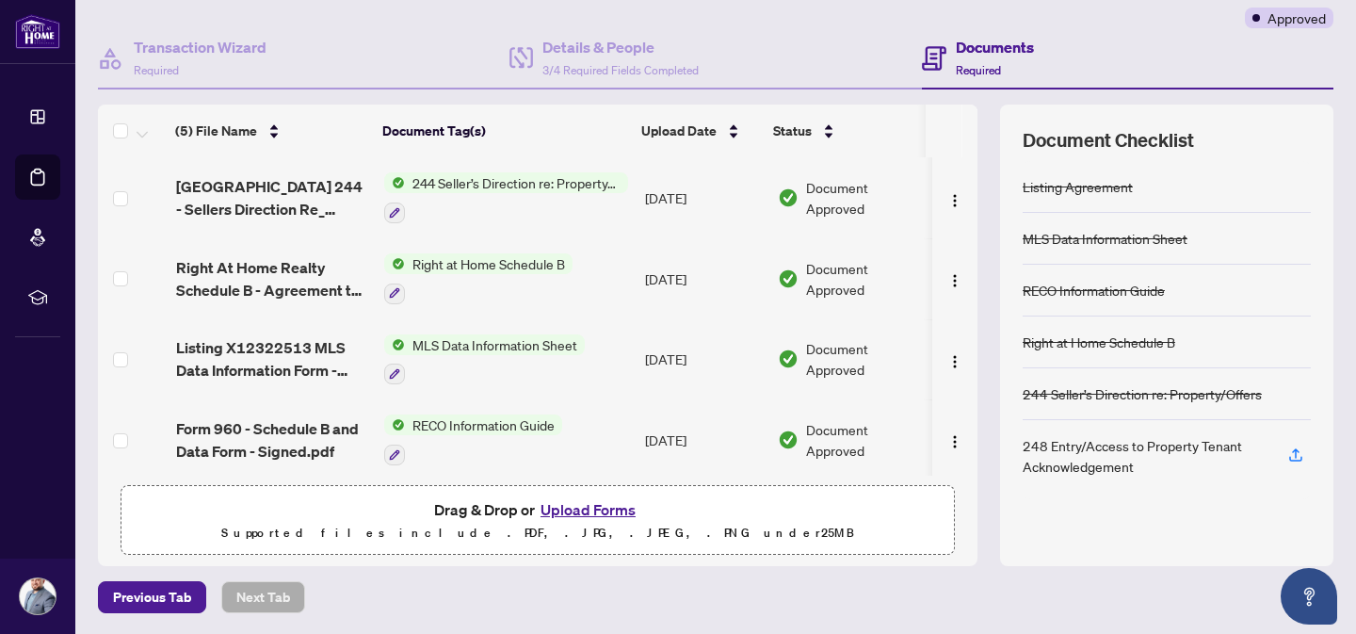
click at [578, 510] on button "Upload Forms" at bounding box center [588, 509] width 106 height 24
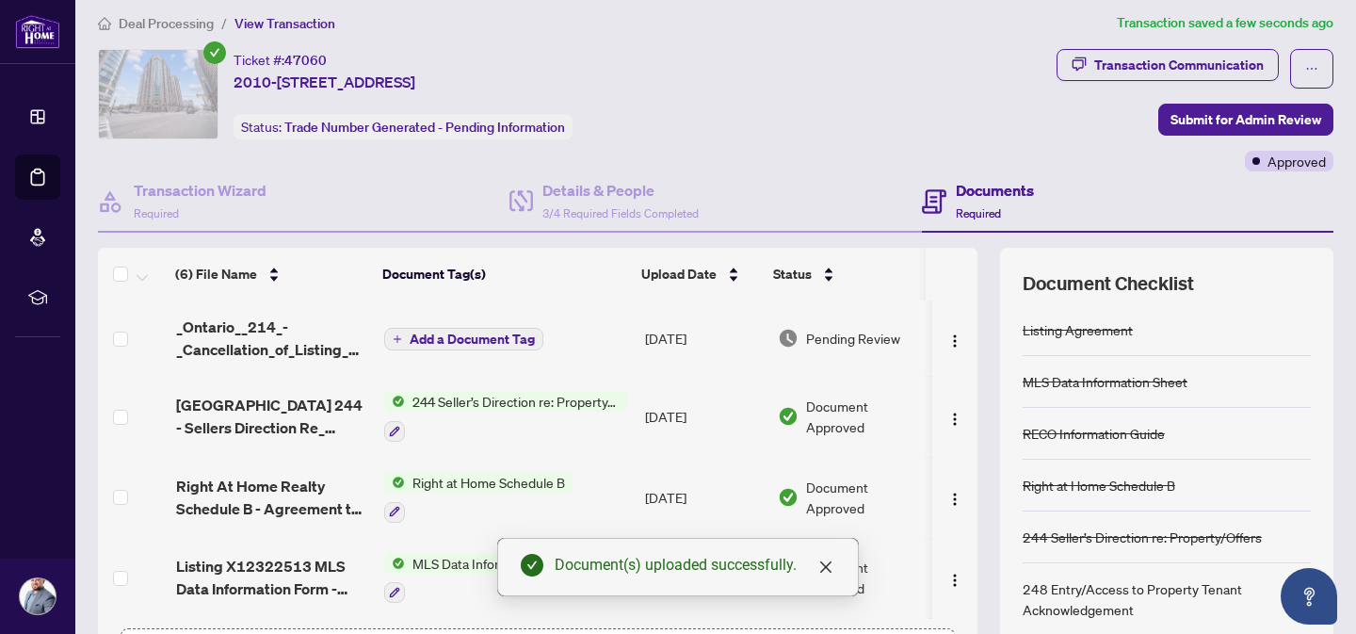
scroll to position [0, 0]
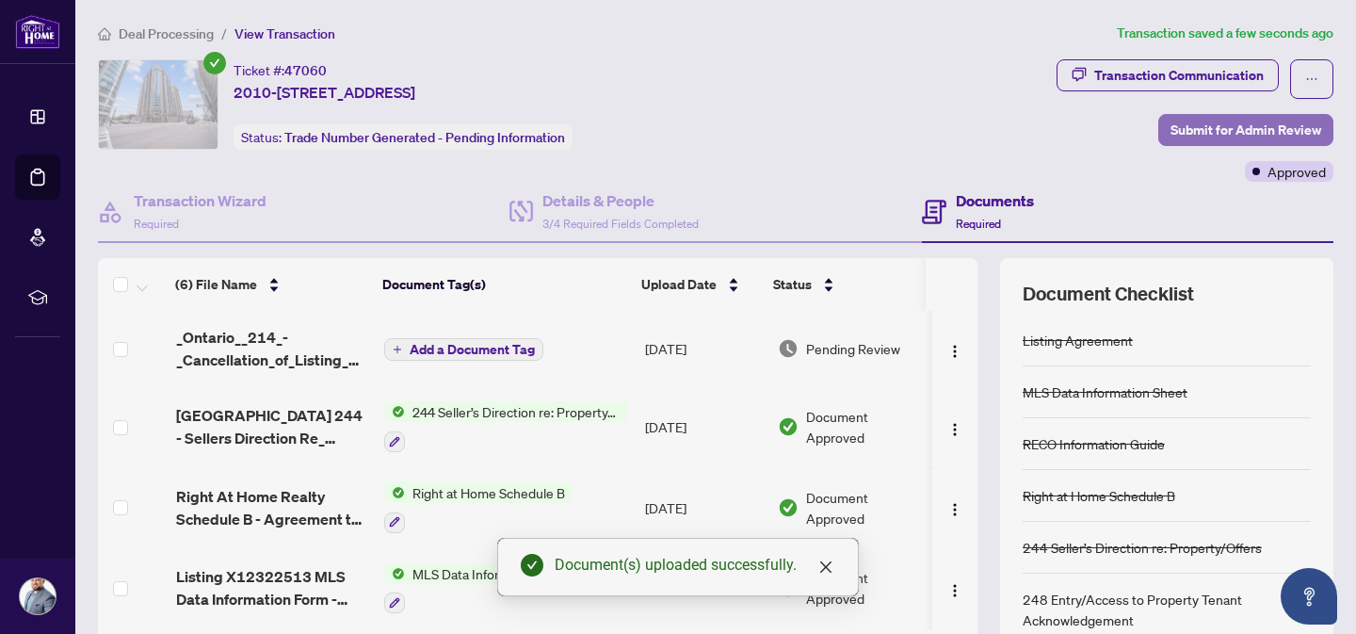
click at [1234, 132] on span "Submit for Admin Review" at bounding box center [1246, 130] width 151 height 30
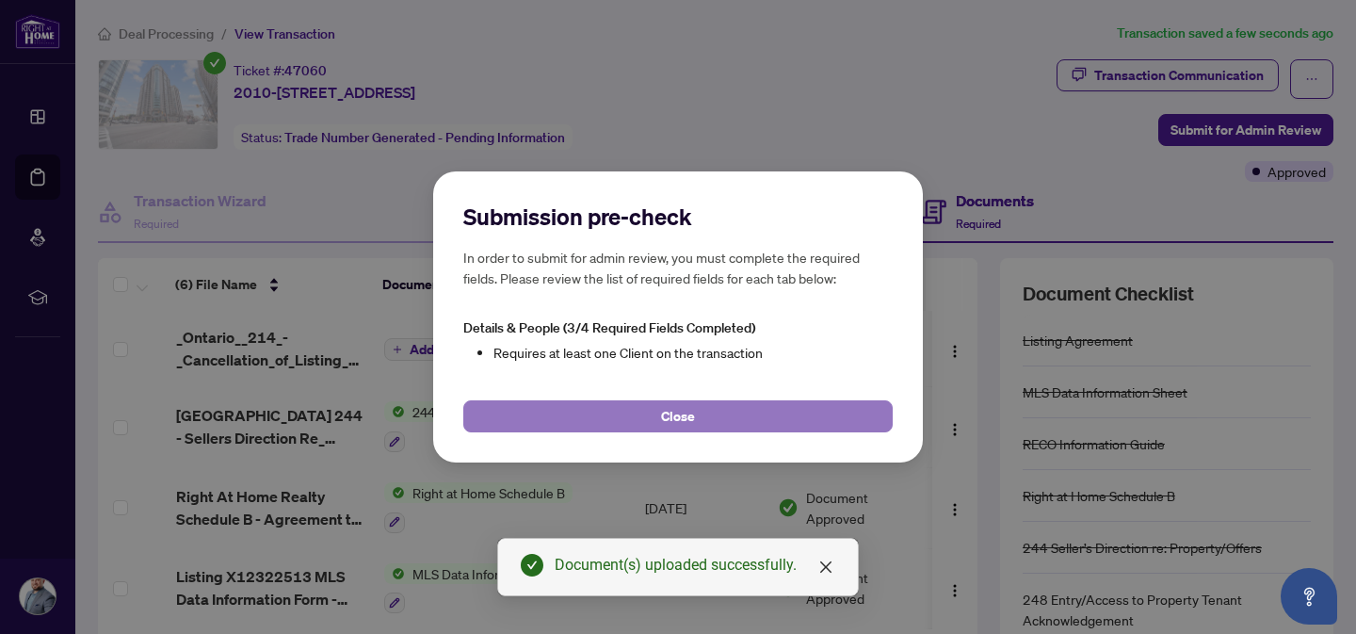
click at [686, 422] on span "Close" at bounding box center [678, 416] width 34 height 30
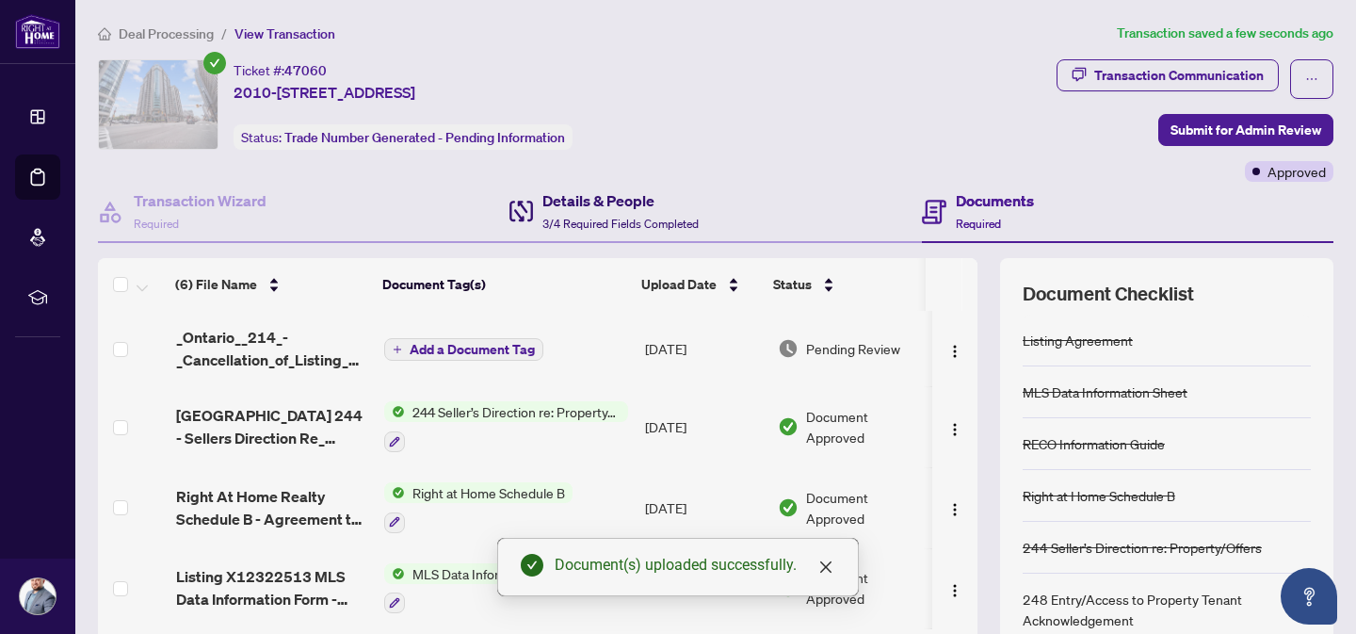
click at [594, 212] on div "Details & People 3/4 Required Fields Completed" at bounding box center [620, 211] width 156 height 44
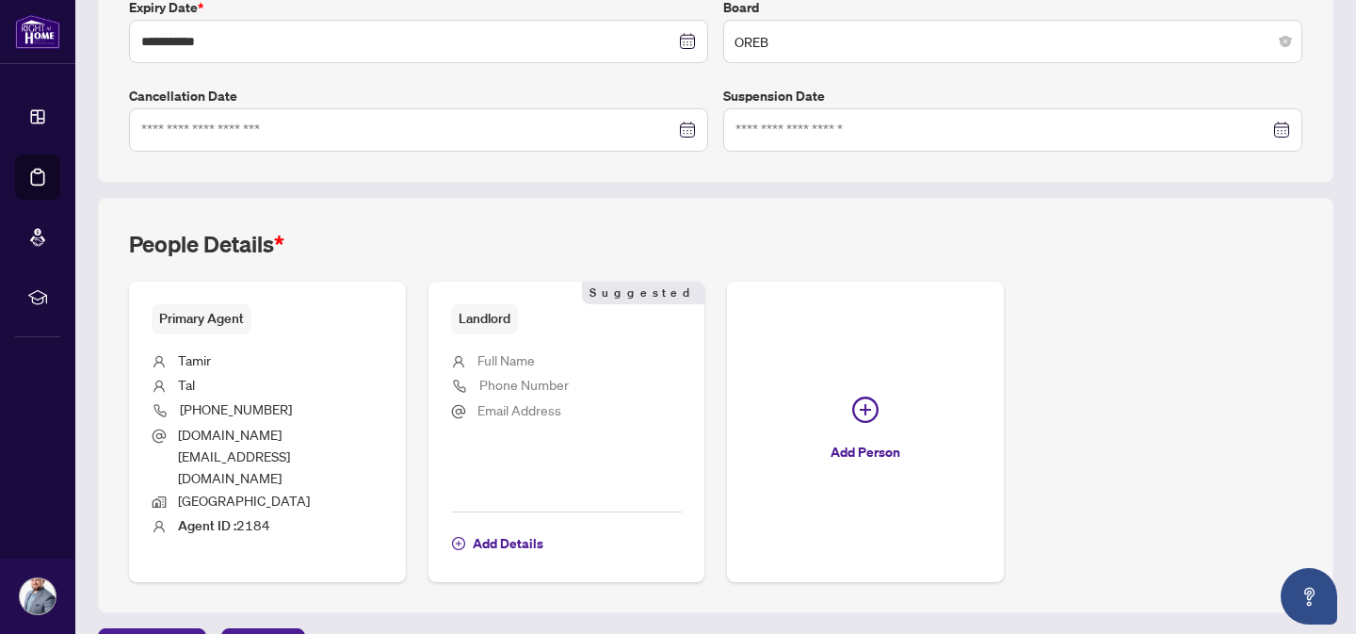
scroll to position [527, 0]
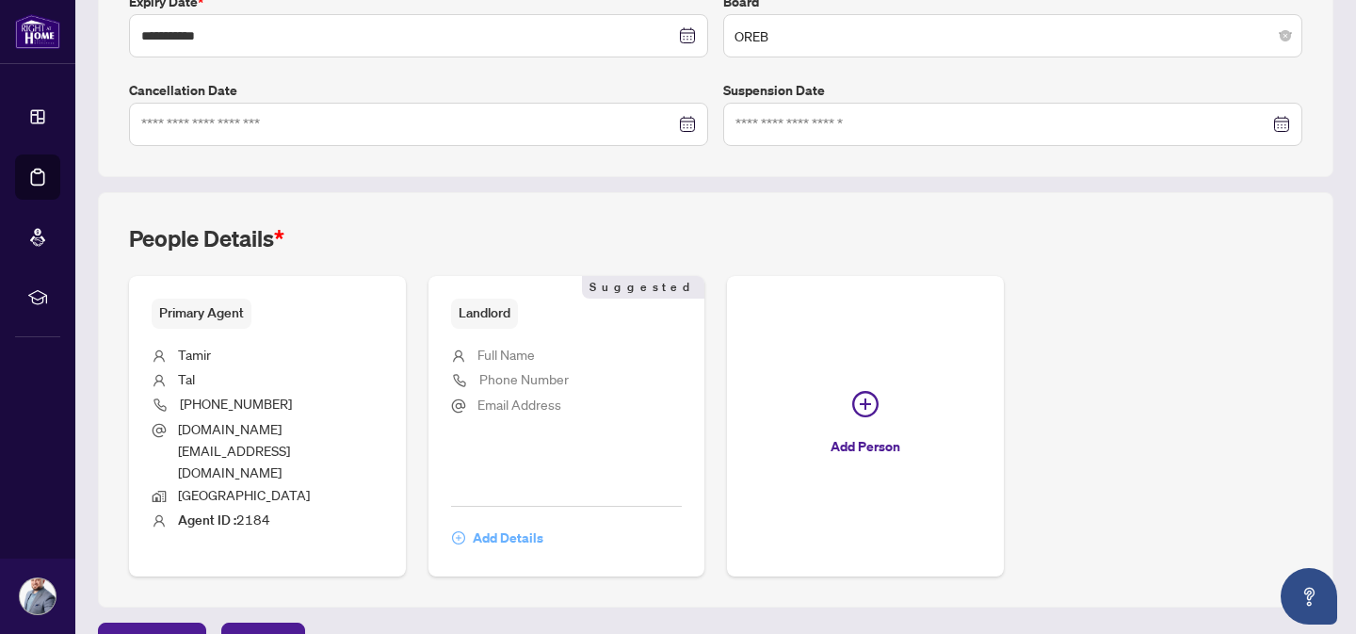
click at [496, 523] on span "Add Details" at bounding box center [508, 538] width 71 height 30
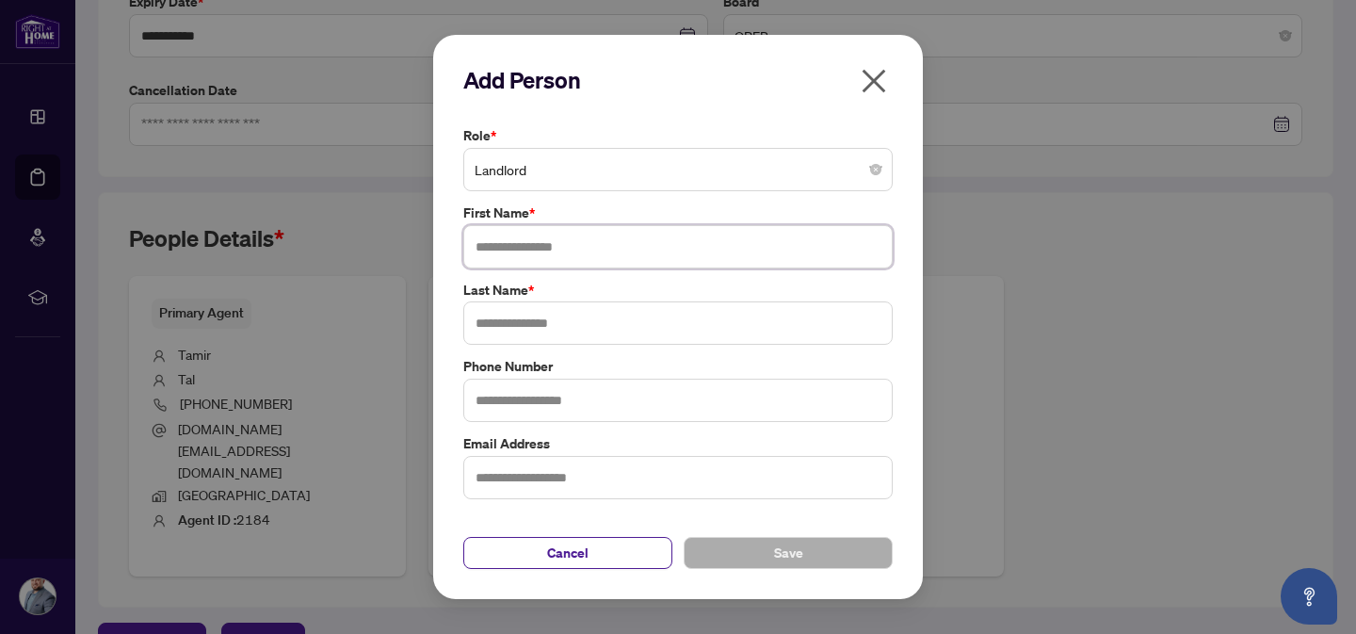
click at [538, 239] on input "text" at bounding box center [677, 246] width 429 height 43
type input "****"
click at [533, 323] on input "text" at bounding box center [677, 322] width 429 height 43
type input "*"
click at [799, 547] on span "Save" at bounding box center [788, 553] width 29 height 30
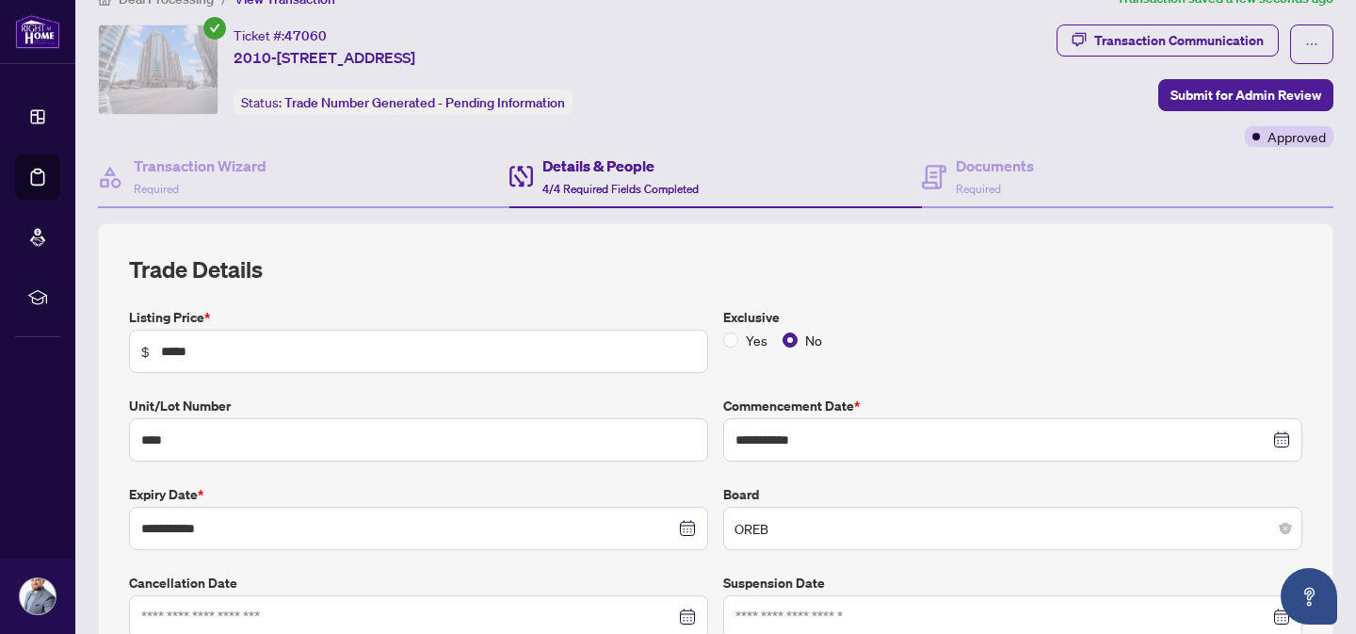
scroll to position [24, 0]
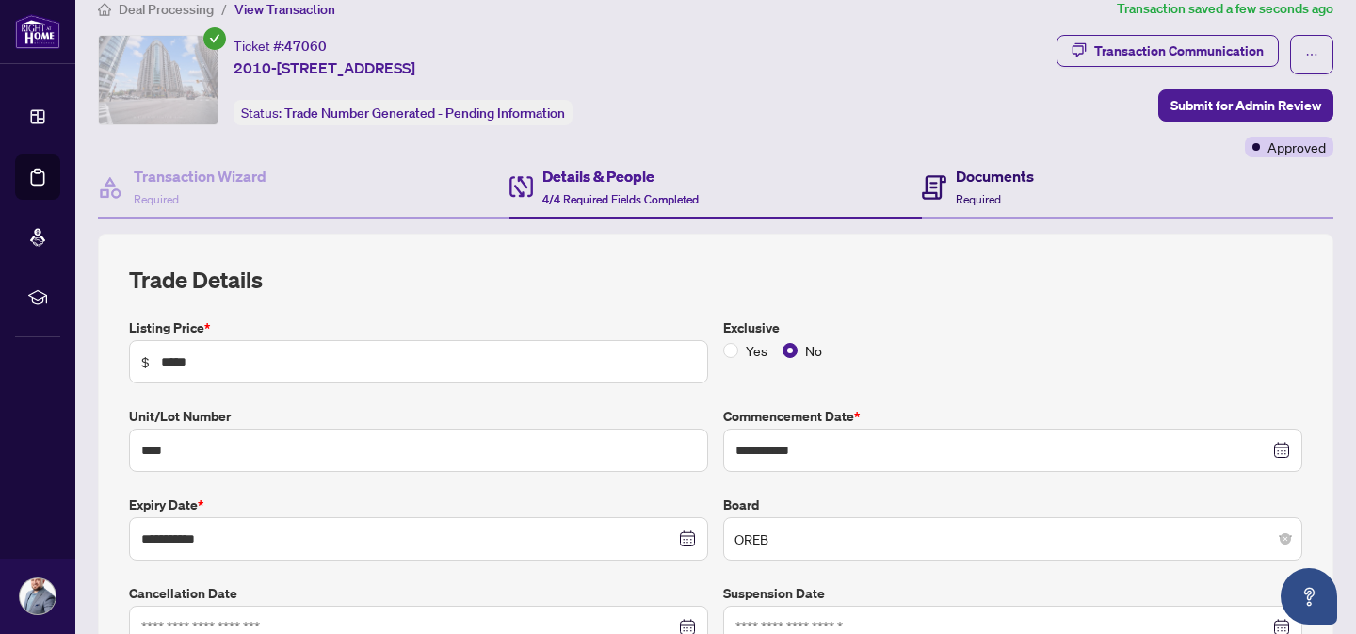
click at [983, 192] on span "Required" at bounding box center [978, 199] width 45 height 14
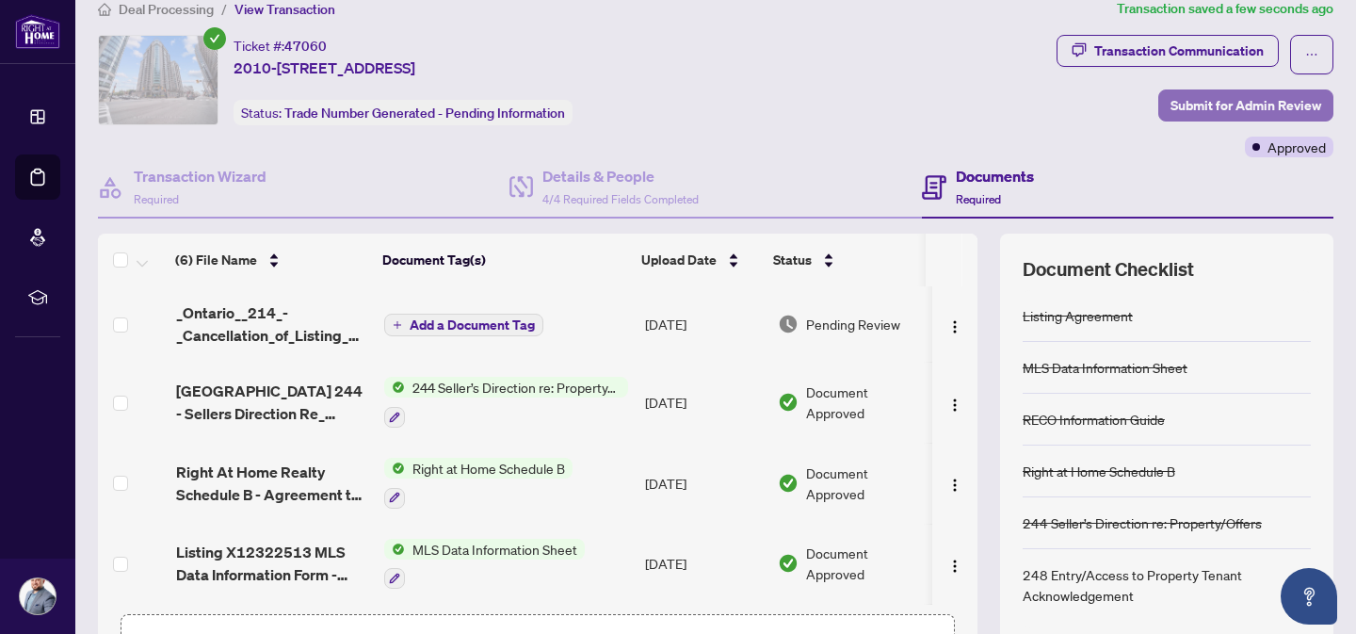
click at [1207, 107] on span "Submit for Admin Review" at bounding box center [1246, 105] width 151 height 30
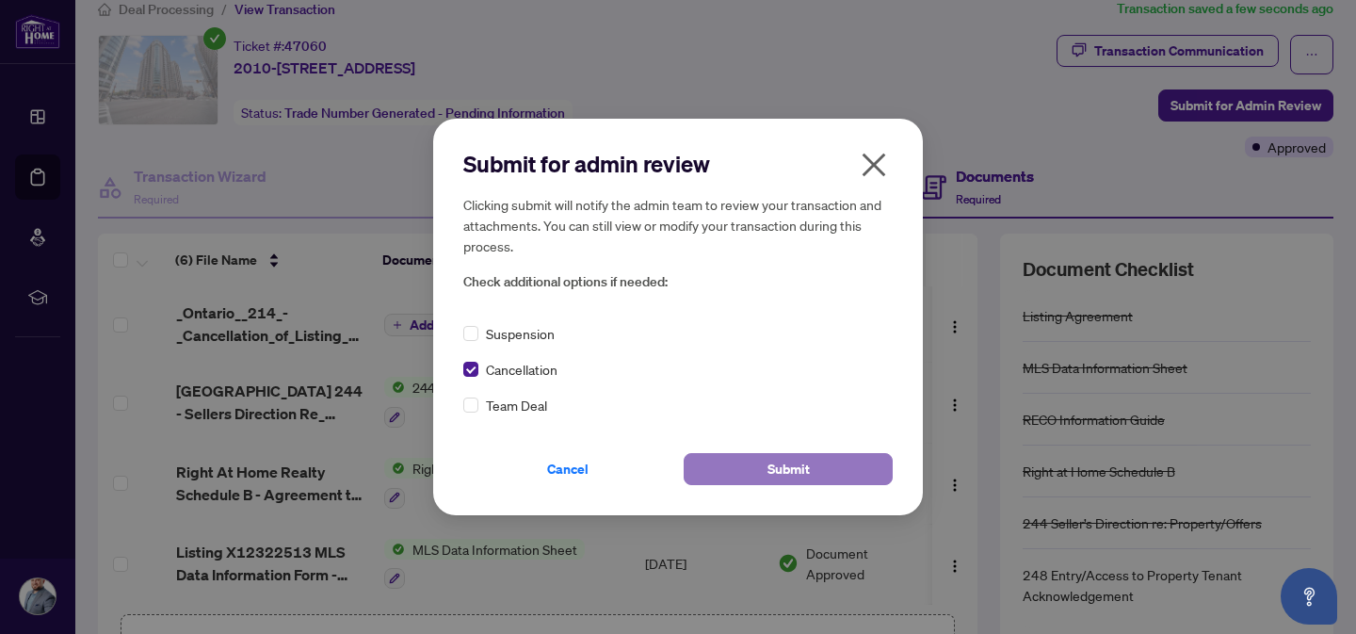
click at [784, 473] on span "Submit" at bounding box center [789, 469] width 42 height 30
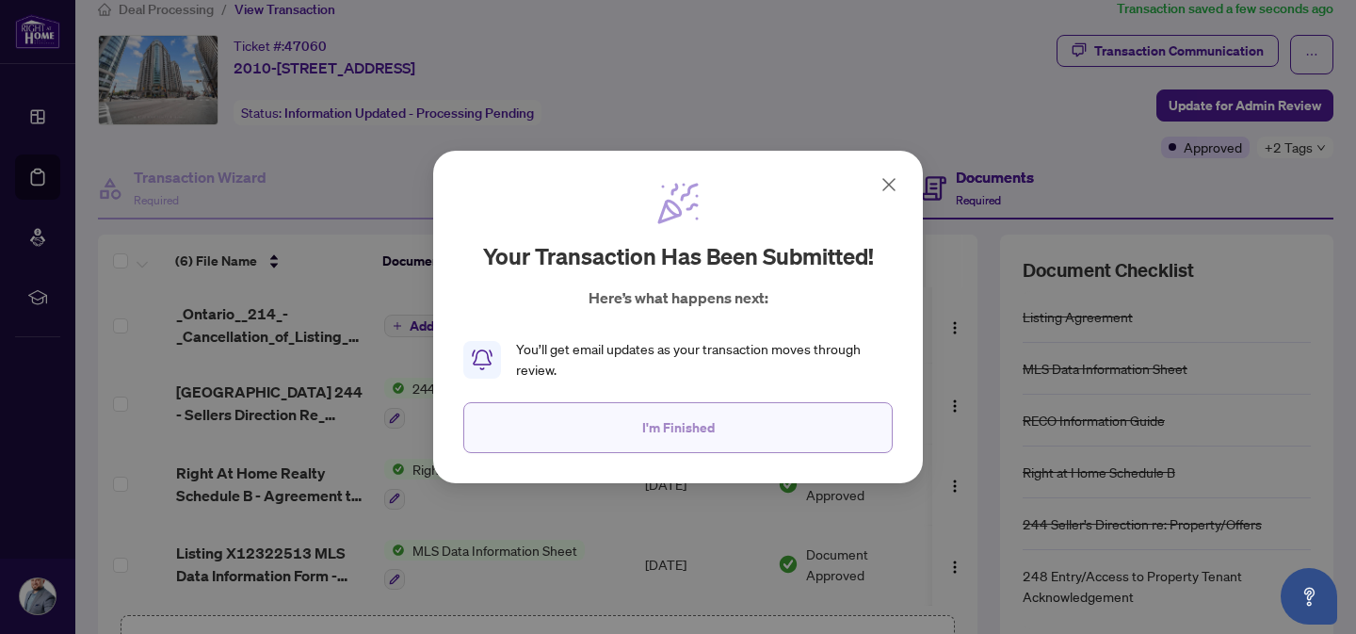
click at [674, 431] on span "I'm Finished" at bounding box center [678, 428] width 73 height 30
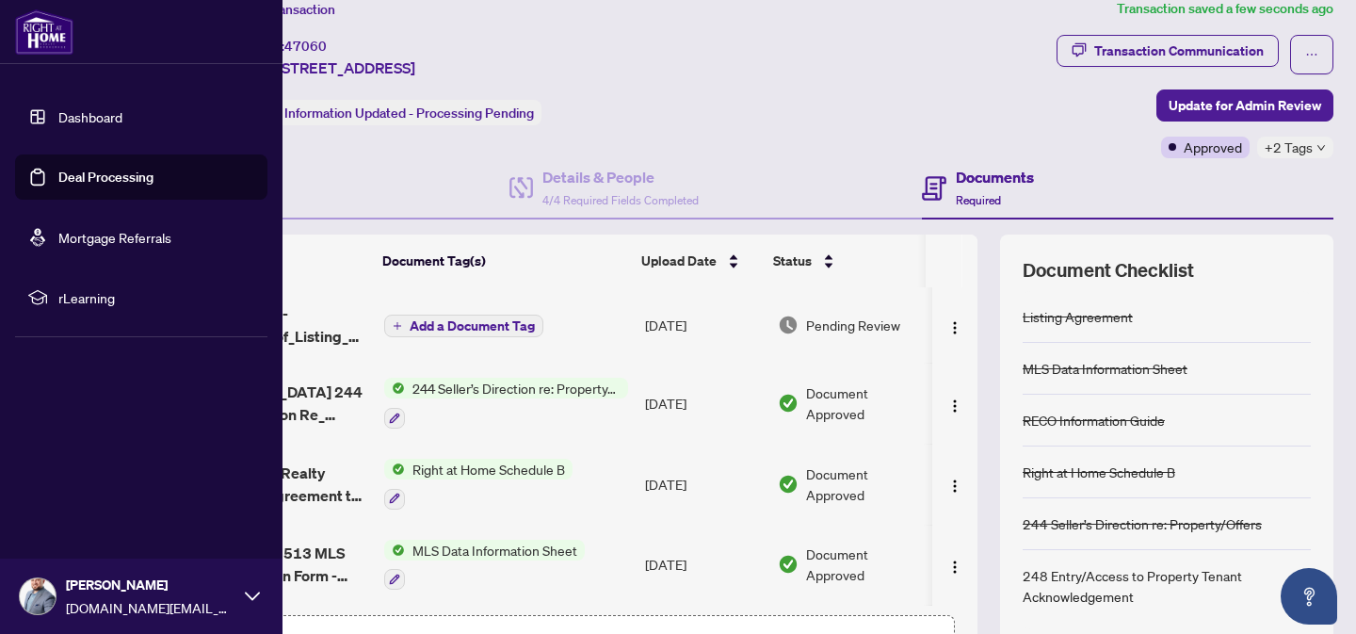
click at [105, 172] on link "Deal Processing" at bounding box center [105, 177] width 95 height 17
